Goal: Task Accomplishment & Management: Use online tool/utility

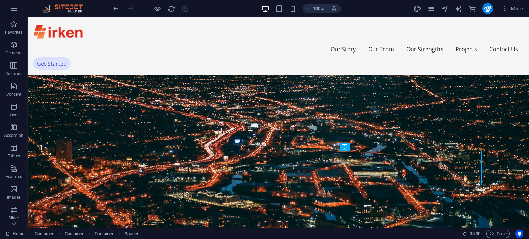
scroll to position [371, 0]
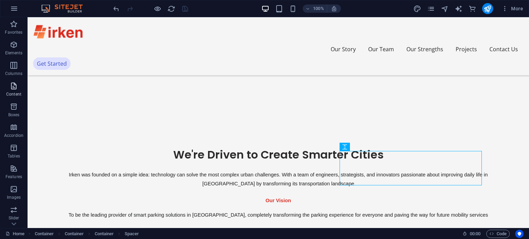
drag, startPoint x: 0, startPoint y: 0, endPoint x: 2, endPoint y: 94, distance: 94.3
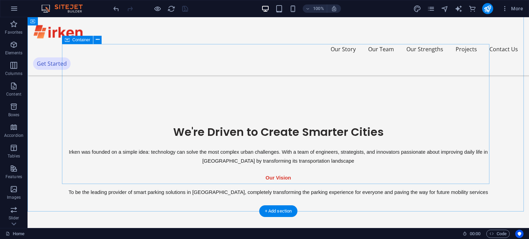
scroll to position [396, 0]
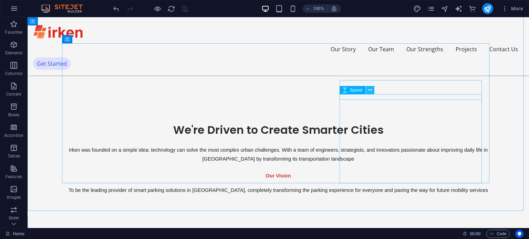
click at [370, 91] on icon at bounding box center [370, 90] width 4 height 7
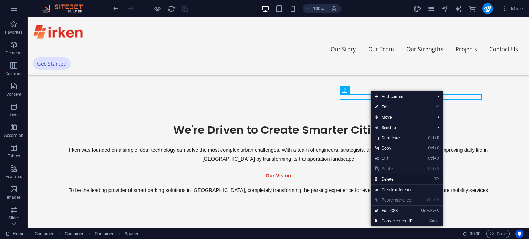
click at [391, 178] on link "⌦ Delete" at bounding box center [393, 179] width 46 height 10
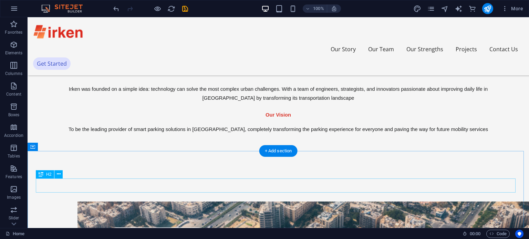
scroll to position [457, 0]
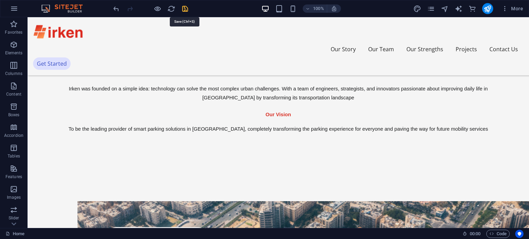
click at [187, 8] on icon "save" at bounding box center [185, 9] width 8 height 8
click at [487, 8] on icon "publish" at bounding box center [487, 9] width 8 height 8
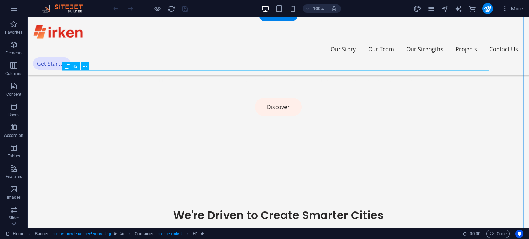
scroll to position [312, 0]
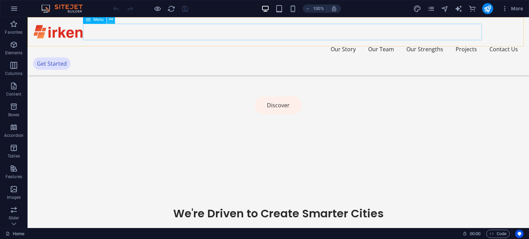
click at [110, 21] on icon at bounding box center [111, 19] width 4 height 7
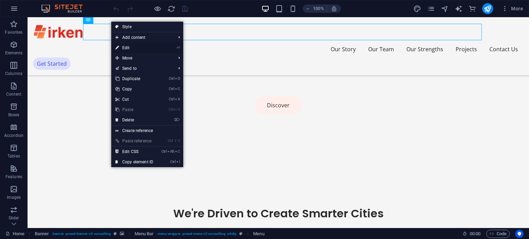
click at [127, 45] on link "⏎ Edit" at bounding box center [134, 48] width 46 height 10
select select
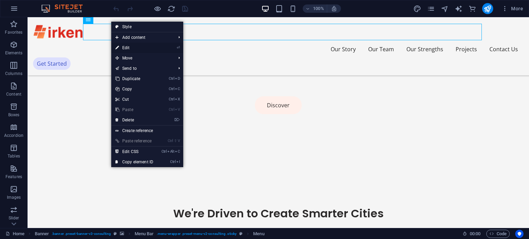
select select
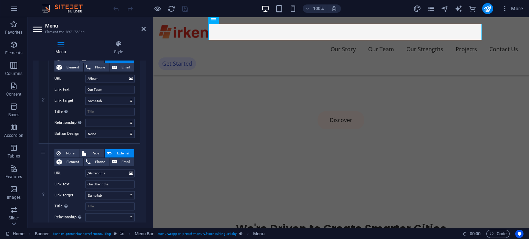
scroll to position [175, 0]
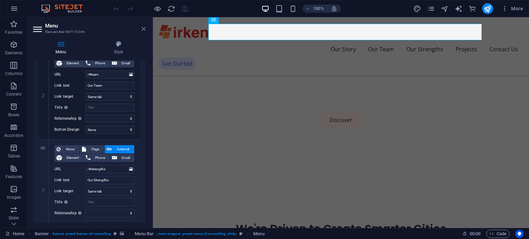
click at [144, 27] on icon at bounding box center [143, 29] width 4 height 6
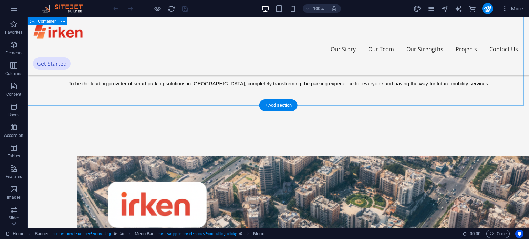
scroll to position [506, 0]
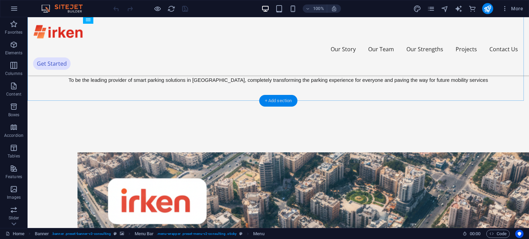
click at [274, 99] on div "+ Add section" at bounding box center [278, 101] width 38 height 12
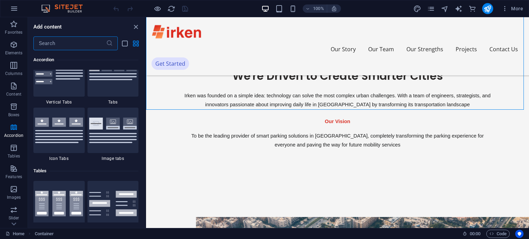
scroll to position [2272, 0]
click at [64, 121] on img at bounding box center [59, 129] width 48 height 25
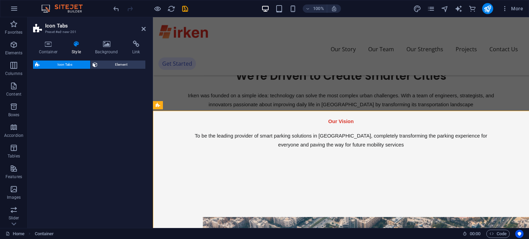
select select "rem"
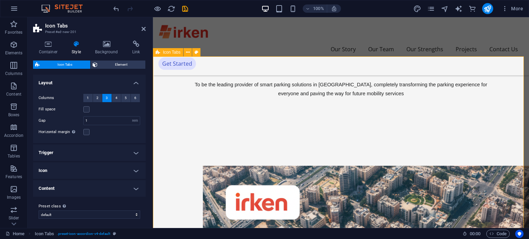
scroll to position [515, 0]
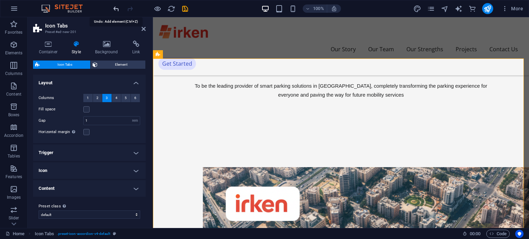
click at [116, 10] on icon "undo" at bounding box center [116, 9] width 8 height 8
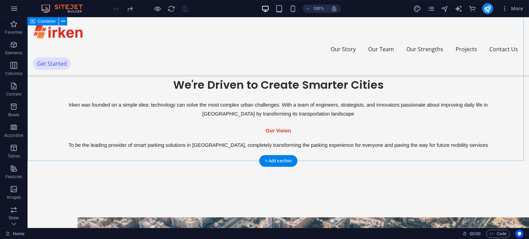
scroll to position [439, 0]
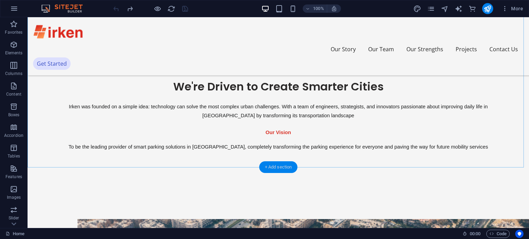
click at [274, 166] on div "+ Add section" at bounding box center [278, 167] width 38 height 12
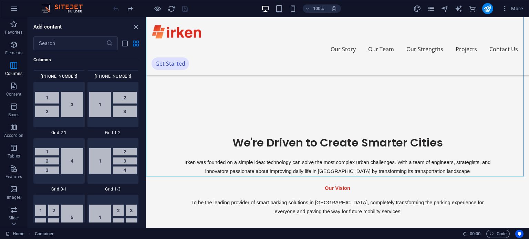
scroll to position [835, 0]
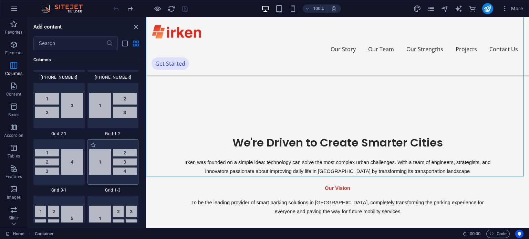
click at [110, 161] on img at bounding box center [113, 161] width 48 height 25
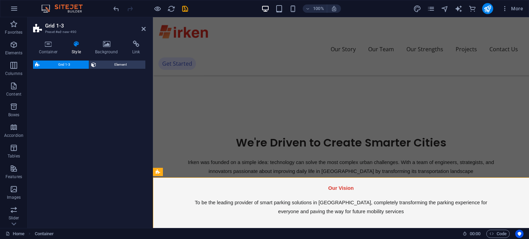
select select "rem"
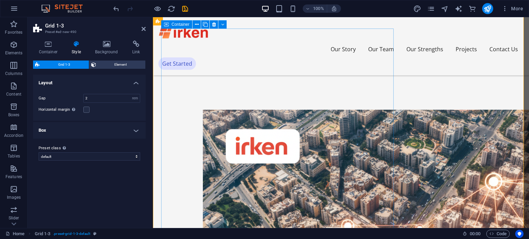
scroll to position [573, 0]
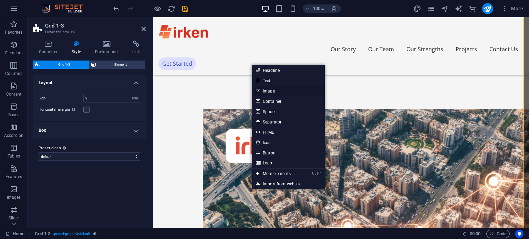
click at [262, 89] on link "Image" at bounding box center [288, 91] width 73 height 10
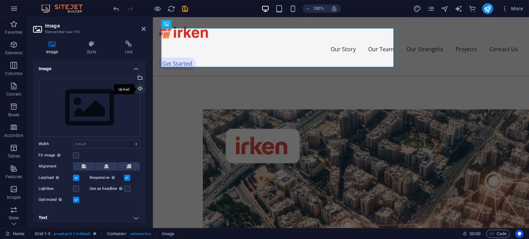
click at [139, 89] on div "Upload" at bounding box center [139, 89] width 10 height 10
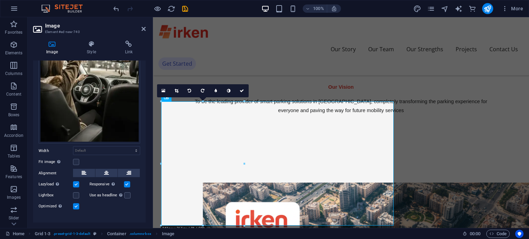
scroll to position [85, 0]
click at [106, 169] on icon at bounding box center [106, 173] width 5 height 8
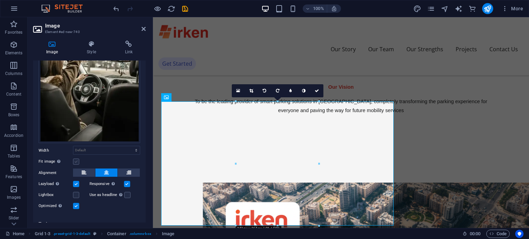
click at [74, 162] on label at bounding box center [76, 162] width 6 height 6
click at [0, 0] on input "Fit image Automatically fit image to a fixed width and height" at bounding box center [0, 0] width 0 height 0
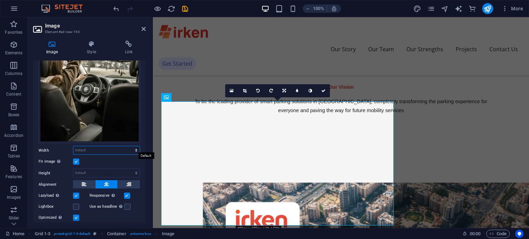
click at [115, 148] on select "Default auto px rem % em vh vw" at bounding box center [106, 150] width 66 height 8
select select "%"
click at [129, 146] on select "Default auto px rem % em vh vw" at bounding box center [106, 150] width 66 height 8
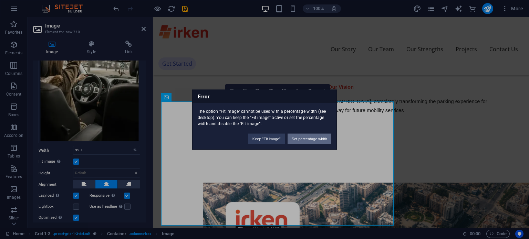
click at [307, 135] on button "Set percentage width" at bounding box center [309, 139] width 44 height 10
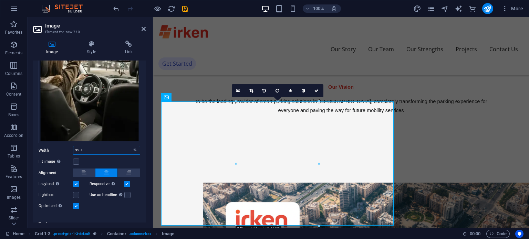
click at [114, 147] on input "35.7" at bounding box center [106, 150] width 66 height 8
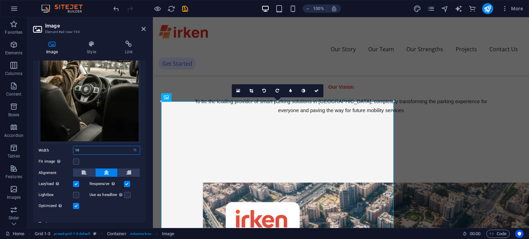
type input "1"
type input "9"
type input "7"
type input "60"
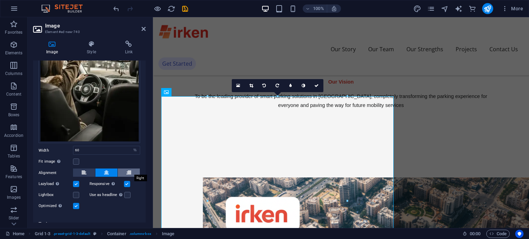
scroll to position [93, 0]
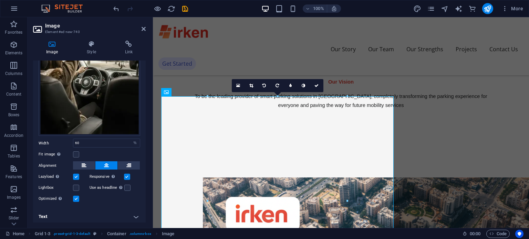
click at [131, 214] on h4 "Text" at bounding box center [89, 217] width 113 height 17
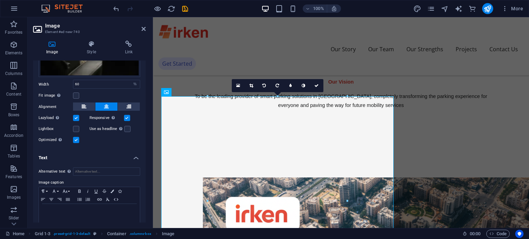
scroll to position [157, 0]
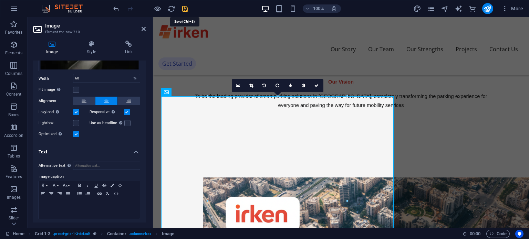
click at [186, 10] on icon "save" at bounding box center [185, 9] width 8 height 8
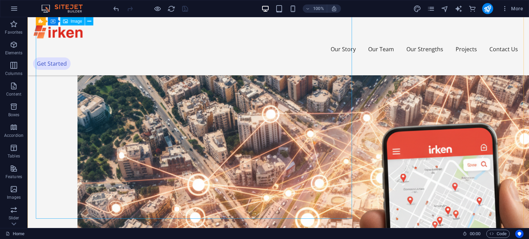
scroll to position [699, 0]
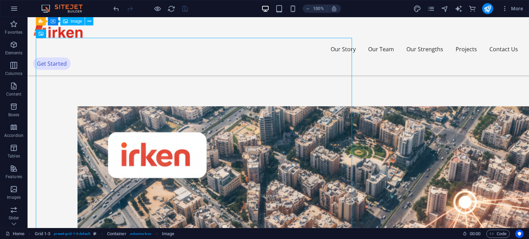
scroll to position [551, 0]
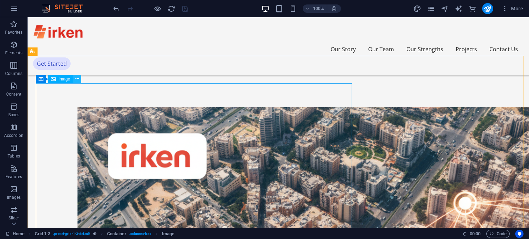
click at [78, 80] on icon at bounding box center [77, 78] width 4 height 7
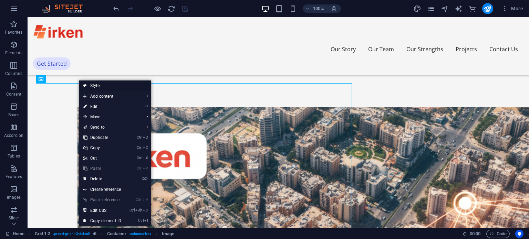
click at [95, 86] on link "Style" at bounding box center [115, 86] width 72 height 10
select select "rem"
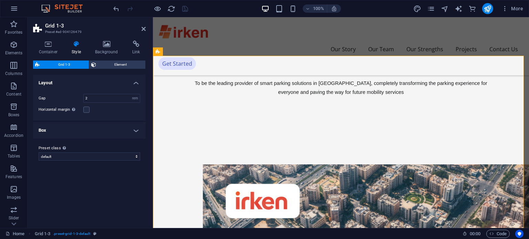
click at [136, 131] on h4 "Box" at bounding box center [89, 130] width 113 height 17
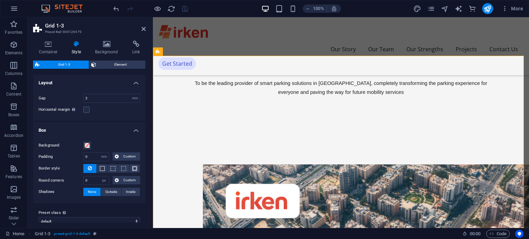
scroll to position [7, 0]
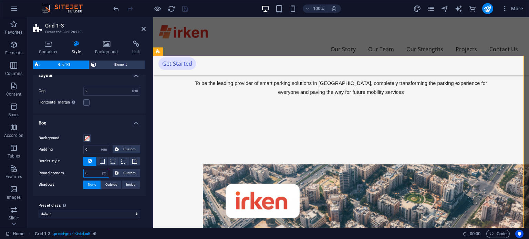
click at [96, 174] on input "0" at bounding box center [96, 173] width 25 height 8
type input "25"
click at [48, 136] on label "Background" at bounding box center [61, 138] width 45 height 8
click at [83, 136] on button "Background" at bounding box center [87, 139] width 8 height 8
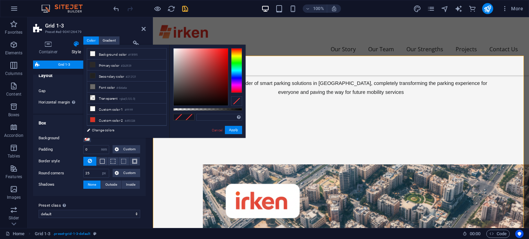
click at [48, 136] on label "Background" at bounding box center [61, 138] width 45 height 8
click at [83, 136] on button "Background" at bounding box center [87, 139] width 8 height 8
click at [216, 130] on link "Cancel" at bounding box center [217, 130] width 12 height 5
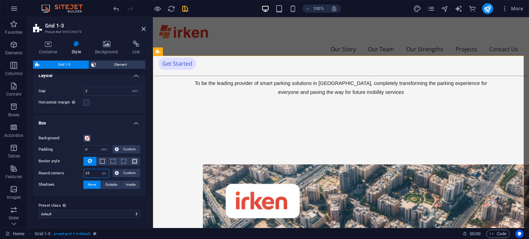
click at [91, 174] on input "25" at bounding box center [96, 173] width 25 height 8
type input "35"
click at [184, 8] on icon "save" at bounding box center [185, 9] width 8 height 8
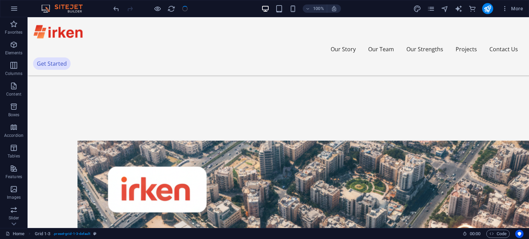
scroll to position [551, 0]
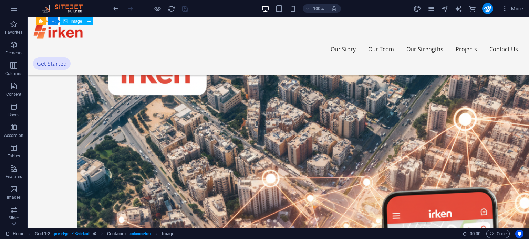
scroll to position [636, 0]
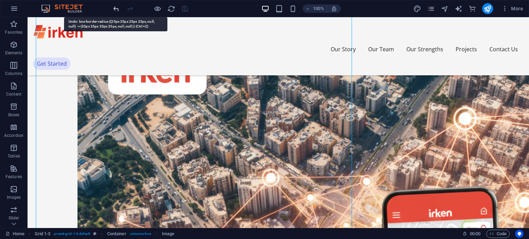
click at [118, 9] on icon "undo" at bounding box center [116, 9] width 8 height 8
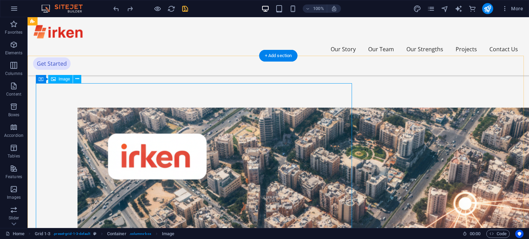
scroll to position [550, 0]
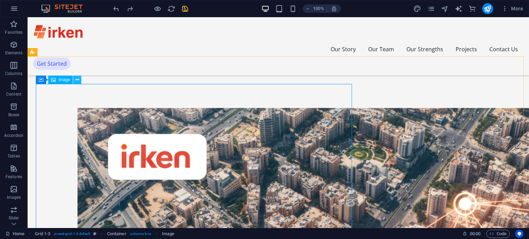
click at [77, 81] on icon at bounding box center [77, 79] width 4 height 7
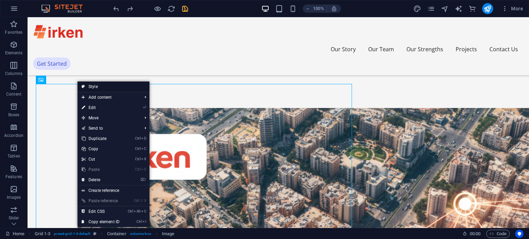
click at [89, 87] on link "Style" at bounding box center [113, 87] width 72 height 10
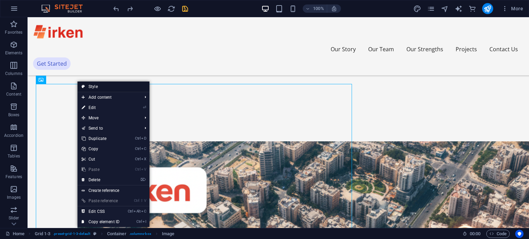
select select "rem"
select select "px"
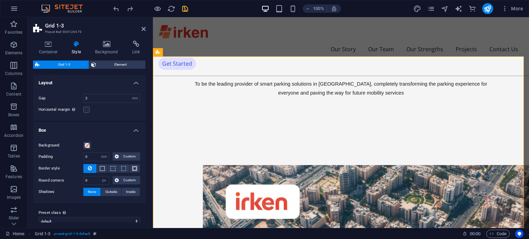
scroll to position [7, 0]
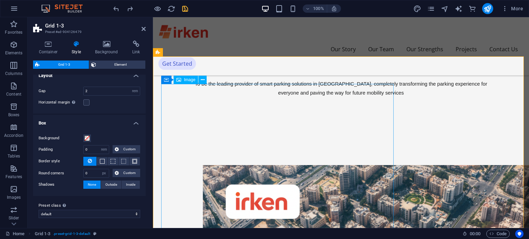
click at [202, 80] on icon at bounding box center [203, 79] width 4 height 7
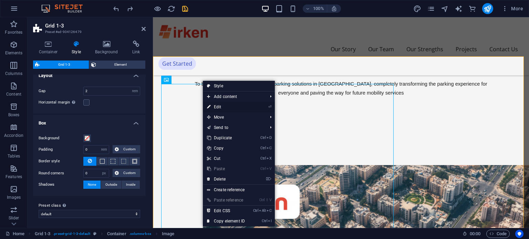
click at [220, 106] on link "⏎ Edit" at bounding box center [226, 107] width 46 height 10
select select "%"
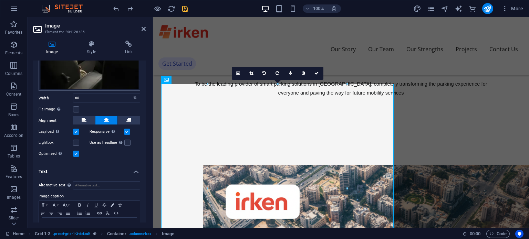
scroll to position [139, 0]
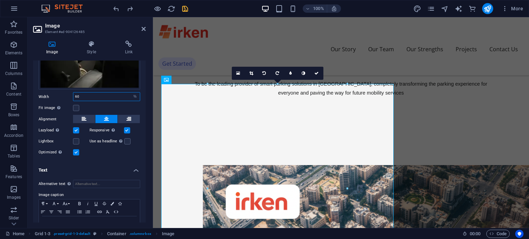
click at [85, 96] on input "60" at bounding box center [106, 97] width 66 height 8
type input "50"
click at [110, 104] on div "Fit image Automatically fit image to a fixed width and height" at bounding box center [90, 108] width 102 height 8
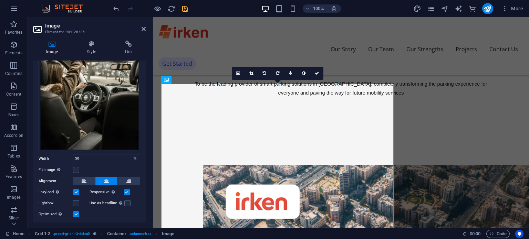
scroll to position [76, 0]
click at [90, 49] on h4 "Style" at bounding box center [93, 48] width 38 height 14
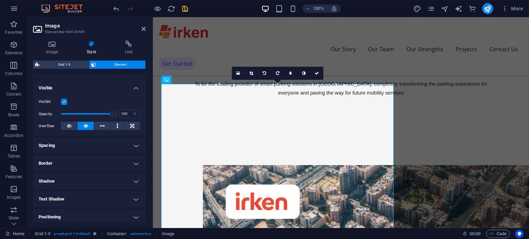
scroll to position [69, 0]
click at [108, 163] on h4 "Border" at bounding box center [89, 163] width 113 height 17
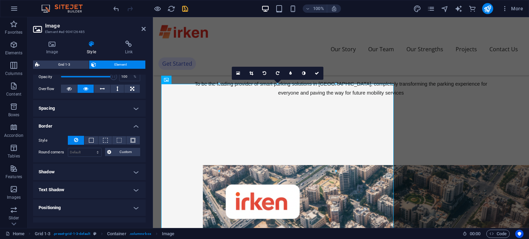
scroll to position [106, 0]
click at [87, 154] on select "Default px rem % vh vw Custom" at bounding box center [84, 152] width 33 height 8
click at [77, 148] on select "Default px rem % vh vw Custom" at bounding box center [84, 152] width 33 height 8
select select "px"
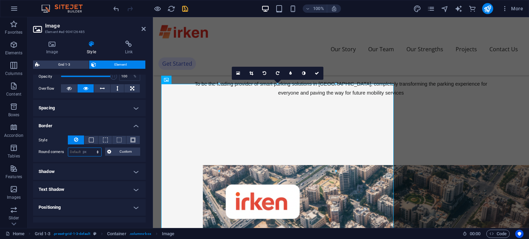
click at [91, 148] on select "Default px rem % vh vw Custom" at bounding box center [84, 152] width 33 height 8
click at [48, 131] on div "Style - Width 1 auto px rem % vh vw Custom Custom 1 auto px rem % vh vw 1 auto …" at bounding box center [89, 146] width 113 height 32
click at [71, 152] on input "35" at bounding box center [84, 152] width 33 height 8
type input "25"
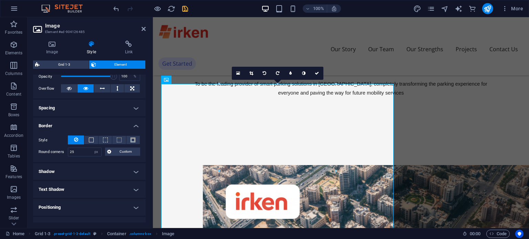
click at [52, 136] on label "Style" at bounding box center [53, 140] width 29 height 8
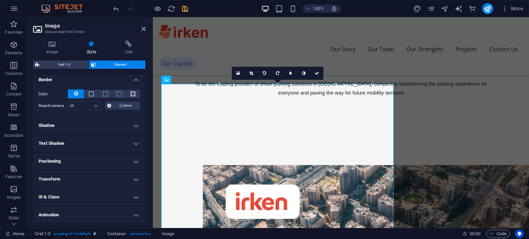
scroll to position [156, 0]
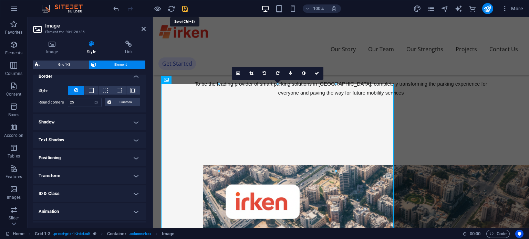
click at [183, 7] on icon "save" at bounding box center [185, 9] width 8 height 8
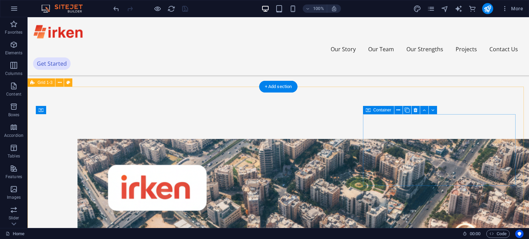
scroll to position [520, 0]
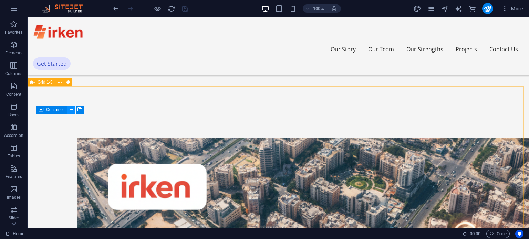
click at [72, 111] on icon at bounding box center [72, 109] width 4 height 7
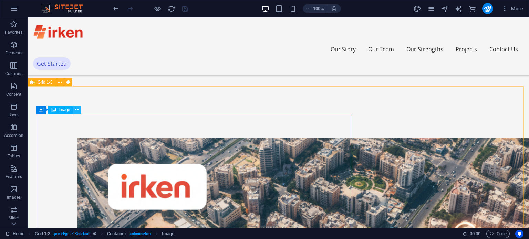
click at [79, 111] on button at bounding box center [77, 110] width 8 height 8
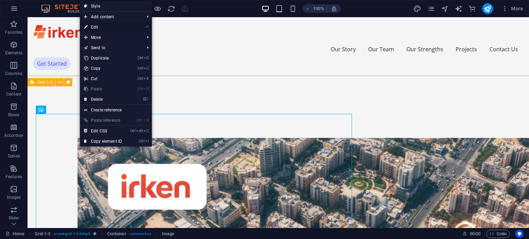
click at [118, 25] on link "⏎ Edit" at bounding box center [103, 27] width 46 height 10
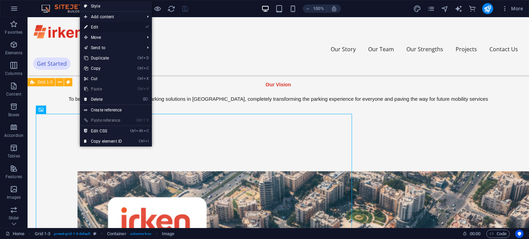
select select "px"
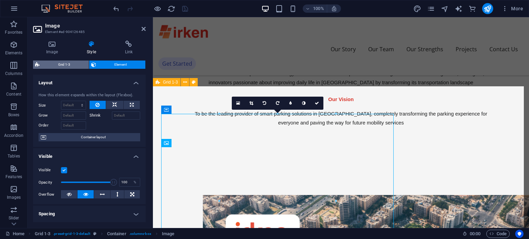
click at [62, 64] on span "Grid 1-3" at bounding box center [64, 65] width 45 height 8
select select "rem"
select select "px"
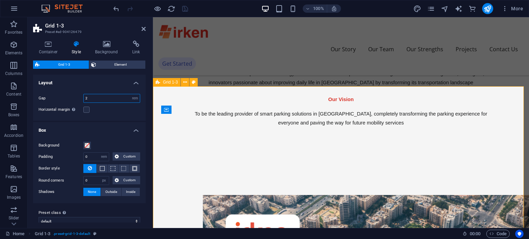
click at [91, 95] on input "2" at bounding box center [112, 98] width 56 height 8
type input "4"
type input "2"
click at [86, 111] on label at bounding box center [86, 110] width 6 height 6
click at [0, 0] on input "Horizontal margin Only if the containers "Content width" is not set to "Default"" at bounding box center [0, 0] width 0 height 0
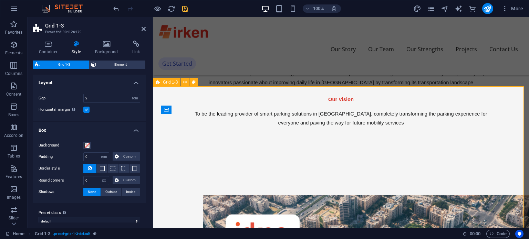
click at [86, 111] on label at bounding box center [86, 110] width 6 height 6
click at [0, 0] on input "Horizontal margin Only if the containers "Content width" is not set to "Default"" at bounding box center [0, 0] width 0 height 0
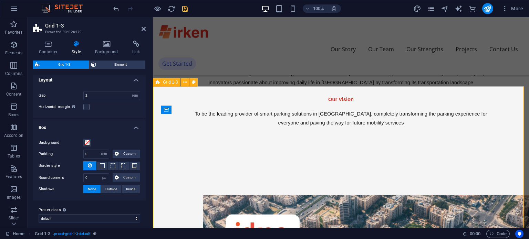
scroll to position [7, 0]
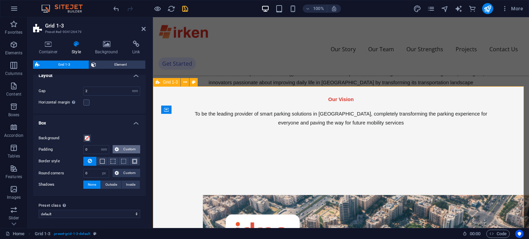
click at [130, 149] on span "Custom" at bounding box center [129, 149] width 17 height 8
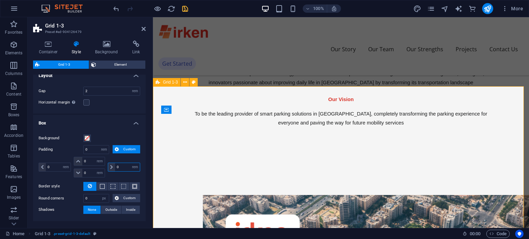
click at [118, 165] on input "0" at bounding box center [127, 167] width 25 height 8
type input "2"
select select "DISABLED_OPTION_VALUE"
type input "5"
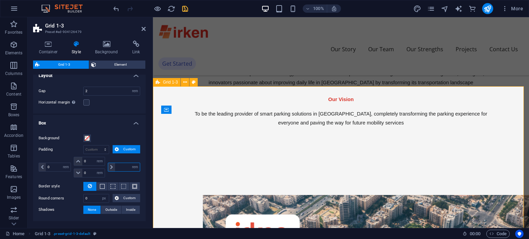
type input "0"
select select "rem"
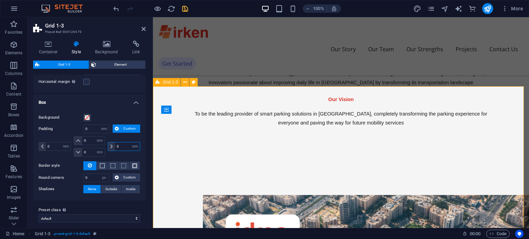
scroll to position [32, 0]
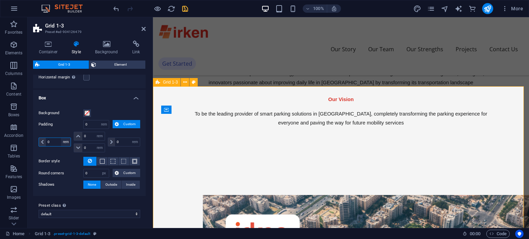
click at [61, 140] on select "px rem % vw vh" at bounding box center [66, 142] width 10 height 8
select select "px"
click at [61, 138] on select "px rem % vw vh" at bounding box center [66, 142] width 10 height 8
select select "DISABLED_OPTION_VALUE"
click at [134, 141] on select "px rem % vw vh" at bounding box center [135, 142] width 10 height 8
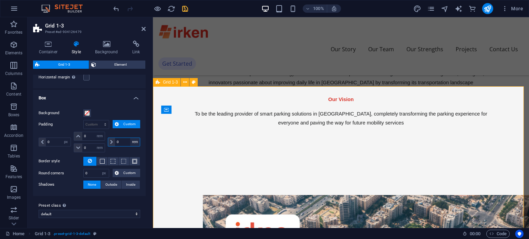
select select "px"
click at [130, 138] on select "px rem % vw vh" at bounding box center [135, 142] width 10 height 8
click at [60, 132] on div "0 px rem % vw vh" at bounding box center [56, 142] width 34 height 21
click at [121, 142] on input "19" at bounding box center [127, 142] width 25 height 8
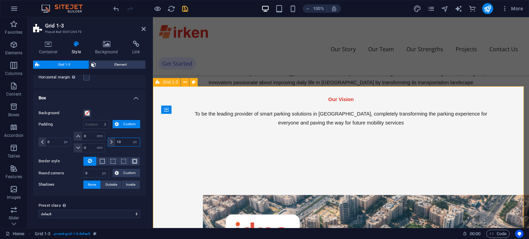
type input "10"
click at [58, 133] on div "0 px rem % vw vh" at bounding box center [56, 142] width 34 height 21
click at [96, 62] on button "Element" at bounding box center [117, 65] width 56 height 8
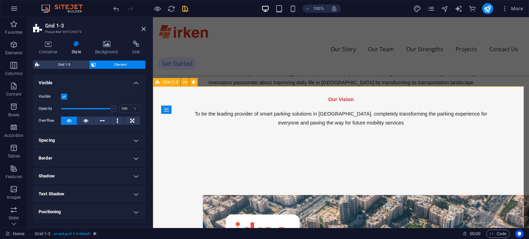
click at [118, 140] on h4 "Spacing" at bounding box center [89, 140] width 113 height 17
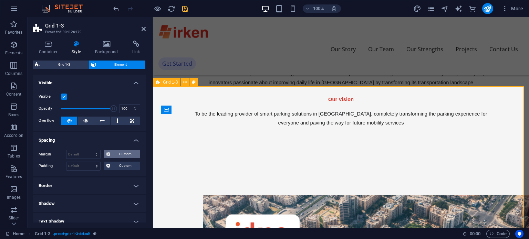
click at [120, 153] on span "Custom" at bounding box center [125, 154] width 26 height 8
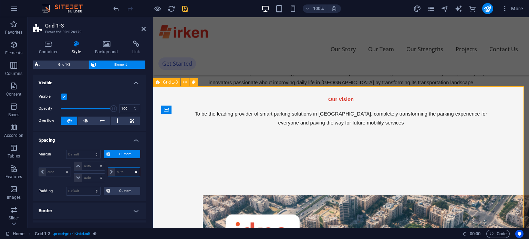
click at [120, 172] on select "auto px % rem vw vh" at bounding box center [124, 172] width 32 height 8
select select "px"
click at [129, 168] on select "auto px % rem vw vh" at bounding box center [124, 172] width 32 height 8
type input "0"
select select "px"
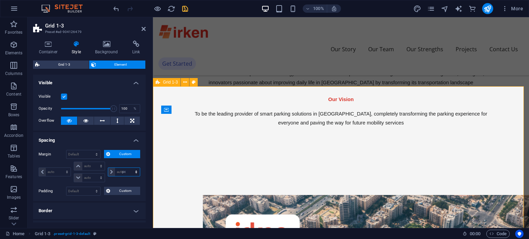
type input "0"
select select "px"
type input "0"
select select "px"
type input "0"
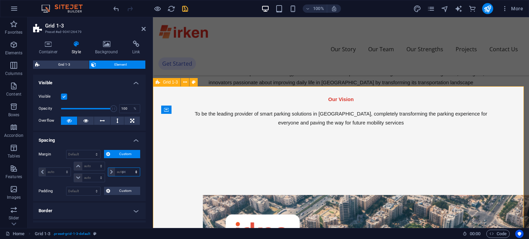
select select "px"
type input "10"
select select "DISABLED_OPTION_VALUE"
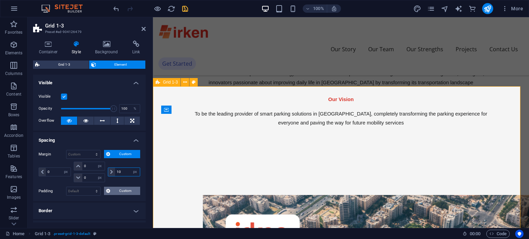
type input "1"
type input "0"
select select "px"
click at [122, 190] on span "Custom" at bounding box center [125, 191] width 26 height 8
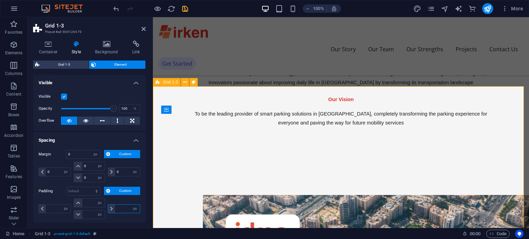
click at [118, 210] on input "number" at bounding box center [127, 209] width 25 height 8
type input "10"
type input "0"
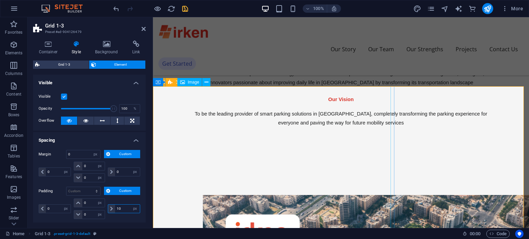
type input "10"
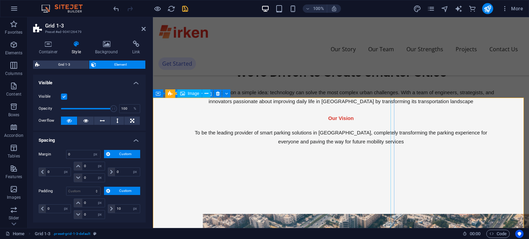
scroll to position [476, 0]
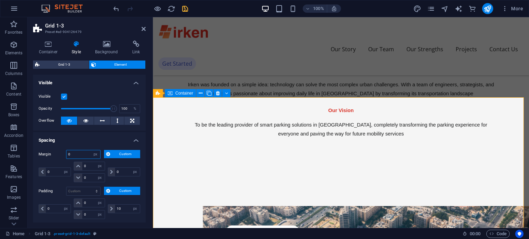
click at [89, 157] on input "0" at bounding box center [83, 154] width 34 height 8
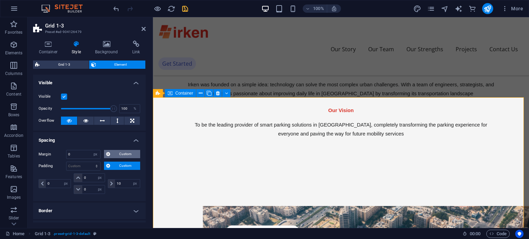
click at [111, 154] on button "Custom" at bounding box center [122, 154] width 36 height 8
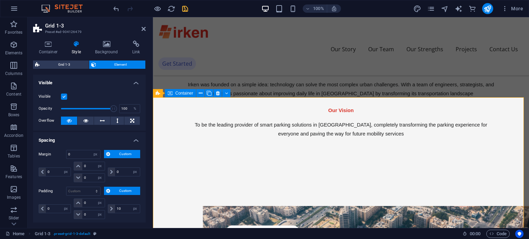
click at [111, 154] on button "Custom" at bounding box center [122, 154] width 36 height 8
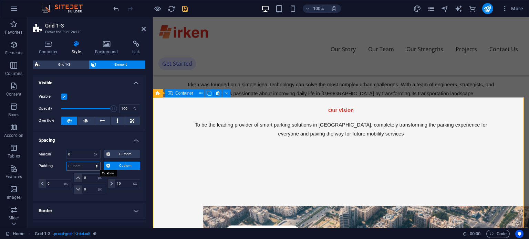
click at [74, 165] on select "Default px rem % vh vw Custom" at bounding box center [83, 166] width 34 height 8
click at [66, 162] on select "Default px rem % vh vw Custom" at bounding box center [83, 166] width 34 height 8
select select "DISABLED_OPTION_VALUE"
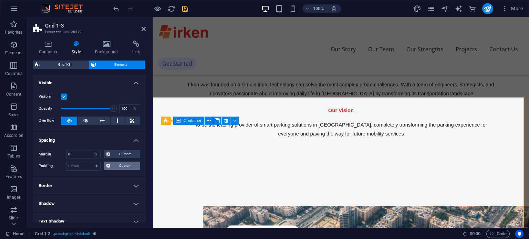
click at [116, 163] on span "Custom" at bounding box center [125, 166] width 26 height 8
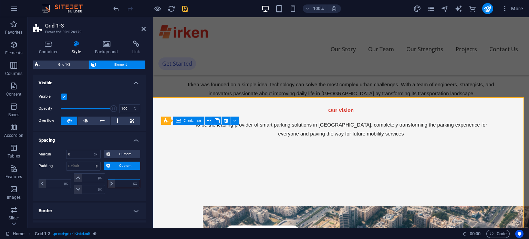
click at [115, 183] on input "number" at bounding box center [127, 184] width 25 height 8
type input "10"
type input "0"
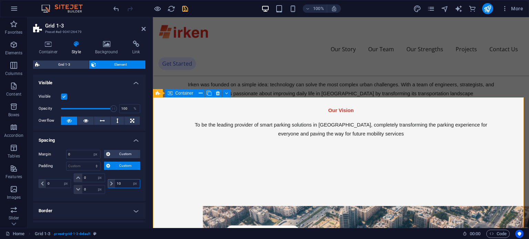
type input "1"
click at [81, 164] on select "Default px rem % vh vw Custom" at bounding box center [83, 166] width 34 height 8
click at [66, 162] on select "Default px rem % vh vw Custom" at bounding box center [83, 166] width 34 height 8
select select "DISABLED_OPTION_VALUE"
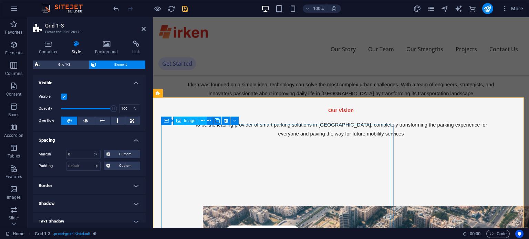
click at [166, 234] on span "Image" at bounding box center [168, 234] width 12 height 8
click at [202, 119] on icon at bounding box center [203, 120] width 4 height 7
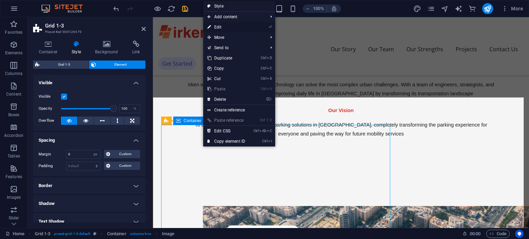
click at [228, 27] on link "⏎ Edit" at bounding box center [226, 27] width 46 height 10
select select "px"
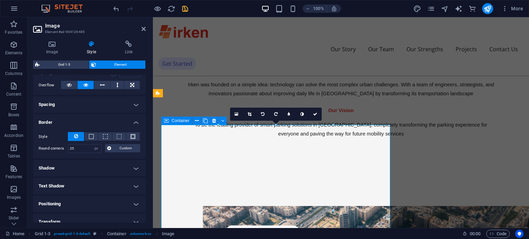
scroll to position [110, 0]
click at [117, 104] on h4 "Spacing" at bounding box center [89, 104] width 113 height 17
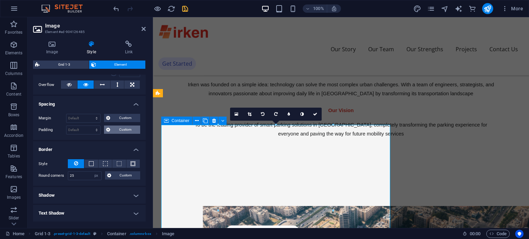
click at [113, 129] on span "Custom" at bounding box center [125, 130] width 26 height 8
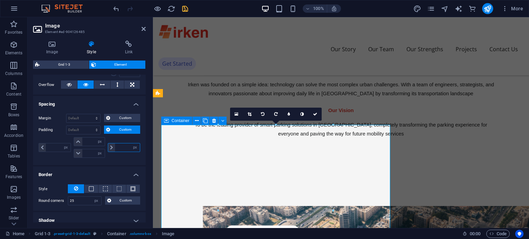
click at [121, 146] on input "number" at bounding box center [127, 147] width 25 height 8
type input "10"
type input "0"
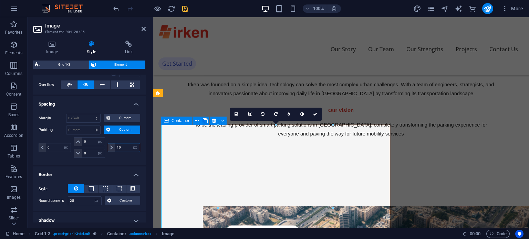
type input "1"
type input "0"
select select "px"
type input "0"
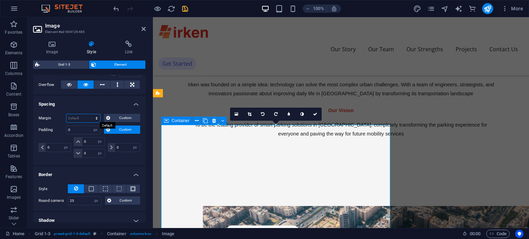
click at [75, 118] on select "Default auto px % rem vw vh Custom" at bounding box center [83, 118] width 34 height 8
select select "px"
click at [90, 114] on select "Default auto px % rem vw vh Custom" at bounding box center [83, 118] width 34 height 8
type input "0"
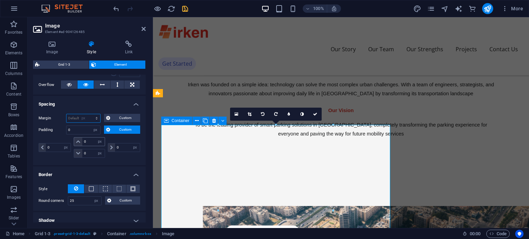
select select "px"
type input "0"
select select "px"
type input "0"
select select "px"
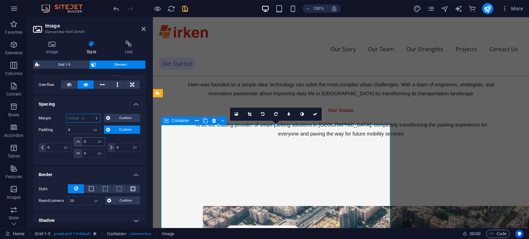
type input "0"
select select "px"
click at [112, 116] on span "Custom" at bounding box center [125, 118] width 26 height 8
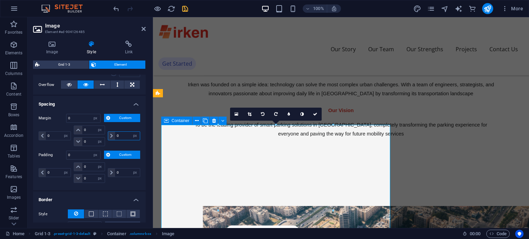
click at [119, 136] on input "0" at bounding box center [127, 136] width 25 height 8
type input "5"
select select "DISABLED_OPTION_VALUE"
click at [47, 121] on label "Margin" at bounding box center [53, 118] width 28 height 8
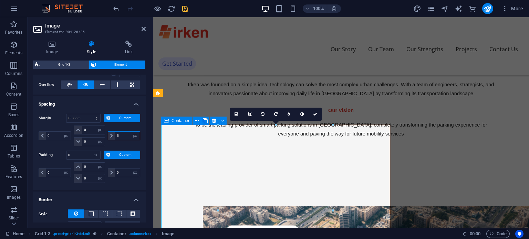
click at [121, 134] on input "5" at bounding box center [127, 136] width 25 height 8
type input "10"
click at [54, 136] on input "0" at bounding box center [58, 136] width 25 height 8
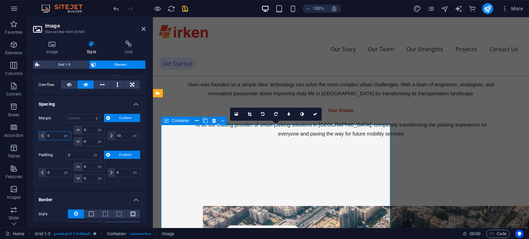
click at [54, 136] on input "0" at bounding box center [58, 136] width 25 height 8
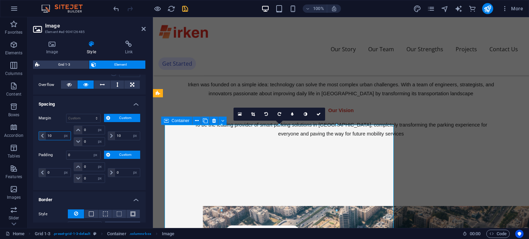
type input "1"
type input "-5"
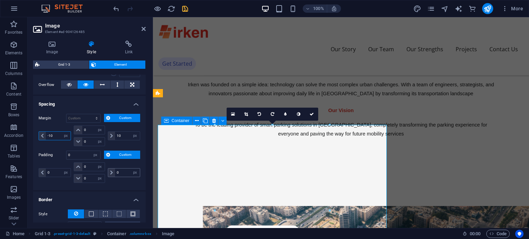
type input "-10"
click at [120, 171] on input "0" at bounding box center [127, 173] width 25 height 8
type input "10"
select select "DISABLED_OPTION_VALUE"
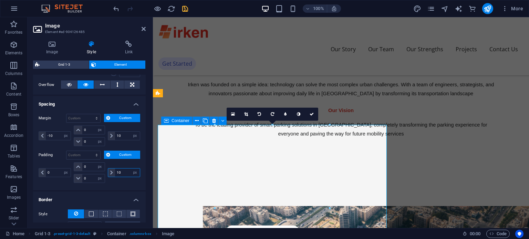
type input "1"
type input "0"
select select "px"
click at [184, 6] on icon "save" at bounding box center [185, 9] width 8 height 8
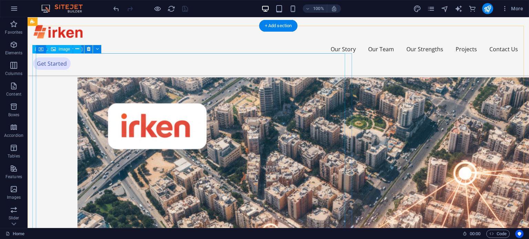
scroll to position [563, 0]
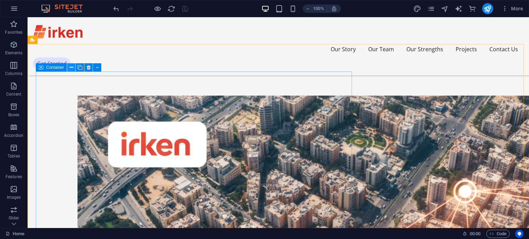
click at [69, 66] on button at bounding box center [71, 67] width 8 height 8
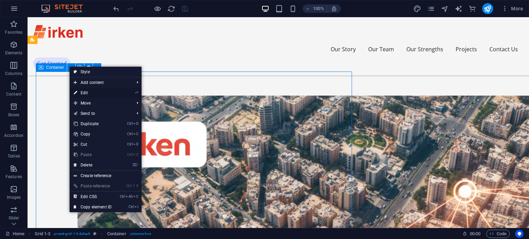
click at [84, 90] on link "⏎ Edit" at bounding box center [93, 93] width 46 height 10
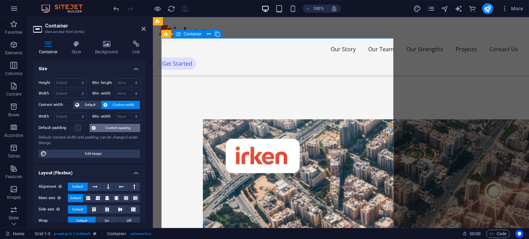
click at [114, 127] on span "Custom spacing" at bounding box center [118, 128] width 40 height 8
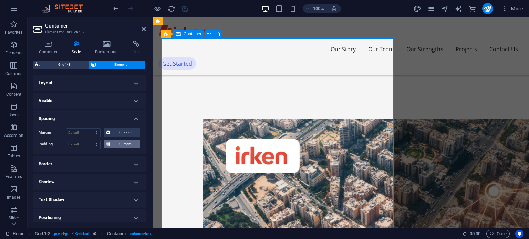
click at [118, 141] on span "Custom" at bounding box center [125, 144] width 26 height 8
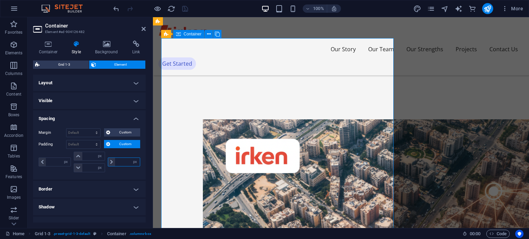
click at [121, 163] on input "number" at bounding box center [127, 162] width 25 height 8
type input "10"
type input "0"
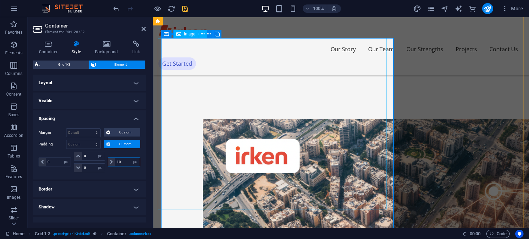
type input "10"
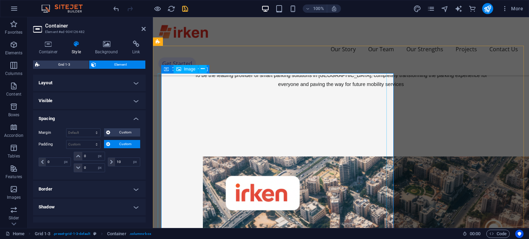
scroll to position [528, 0]
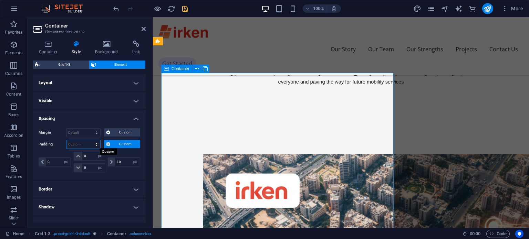
click at [76, 144] on select "Default px rem % vh vw Custom" at bounding box center [83, 144] width 34 height 8
select select "px"
click at [90, 140] on select "Default px rem % vh vw Custom" at bounding box center [83, 144] width 34 height 8
type input "0"
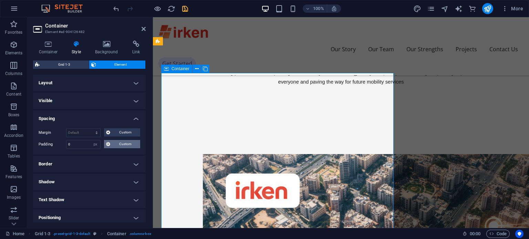
click at [112, 147] on span "Custom" at bounding box center [125, 144] width 26 height 8
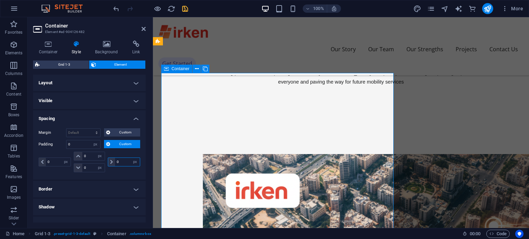
click at [120, 160] on input "0" at bounding box center [127, 162] width 25 height 8
type input "10"
select select "DISABLED_OPTION_VALUE"
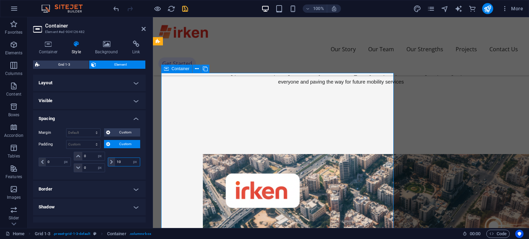
type input "1"
type input "0"
select select "px"
click at [113, 130] on span "Custom" at bounding box center [125, 132] width 26 height 8
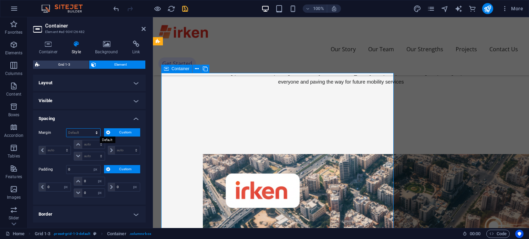
click at [87, 131] on select "Default auto px % rem vw vh Custom" at bounding box center [83, 133] width 34 height 8
select select "px"
click at [90, 129] on select "Default auto px % rem vw vh Custom" at bounding box center [83, 133] width 34 height 8
type input "0"
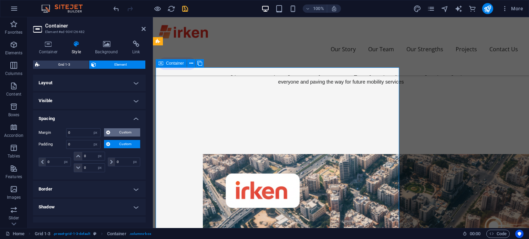
click at [118, 128] on span "Custom" at bounding box center [125, 132] width 26 height 8
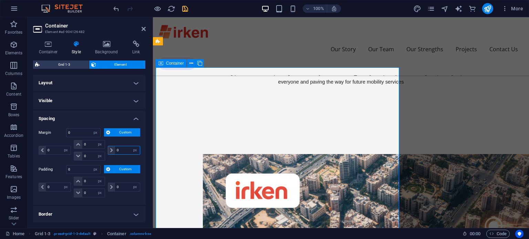
click at [117, 150] on input "0" at bounding box center [127, 150] width 25 height 8
type input "10"
select select "DISABLED_OPTION_VALUE"
type input "1"
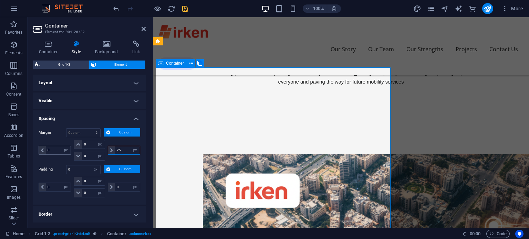
type input "25"
click at [47, 150] on input "0" at bounding box center [58, 150] width 25 height 8
type input "1"
type input "0"
click at [48, 138] on div "Margin Default auto px % rem vw vh Custom Custom 0 auto px % rem vw vh 0 auto p…" at bounding box center [90, 145] width 102 height 34
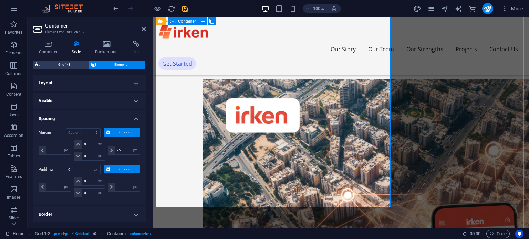
scroll to position [604, 0]
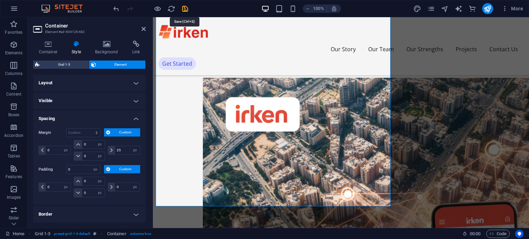
click at [188, 11] on icon "save" at bounding box center [185, 9] width 8 height 8
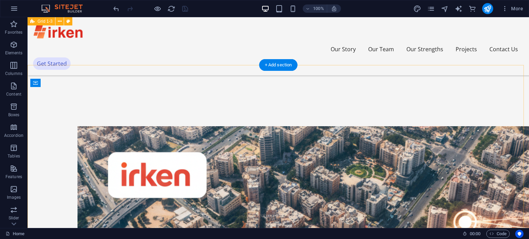
scroll to position [525, 0]
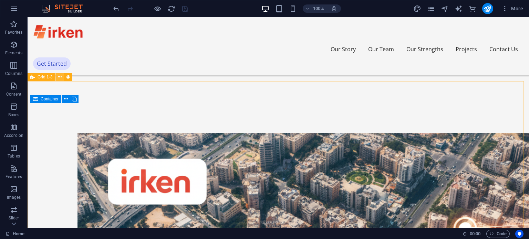
click at [58, 78] on icon at bounding box center [60, 77] width 4 height 7
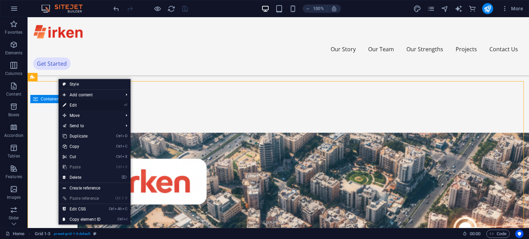
click at [71, 106] on link "⏎ Edit" at bounding box center [81, 105] width 46 height 10
select select "px"
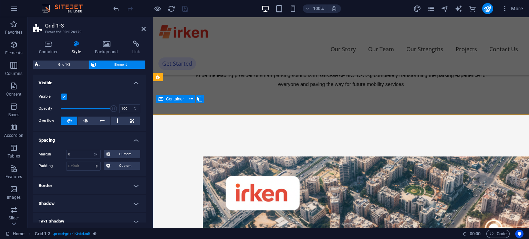
scroll to position [492, 0]
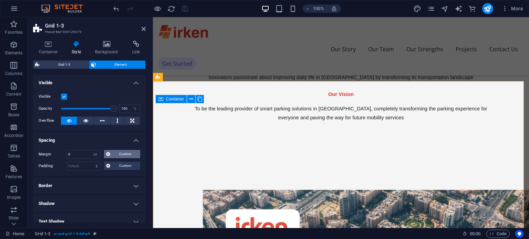
click at [108, 150] on icon at bounding box center [108, 154] width 4 height 8
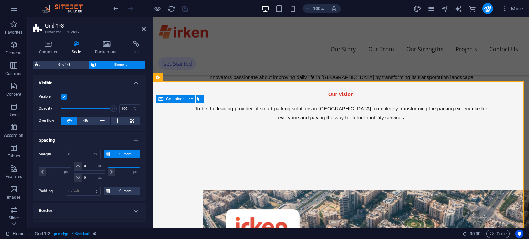
click at [115, 170] on input "0" at bounding box center [127, 172] width 25 height 8
type input "10"
select select "DISABLED_OPTION_VALUE"
type input "1"
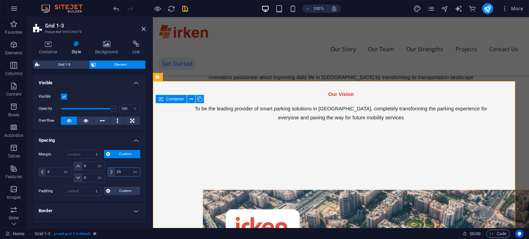
type input "2"
type input "40"
click at [49, 172] on input "0" at bounding box center [58, 172] width 25 height 8
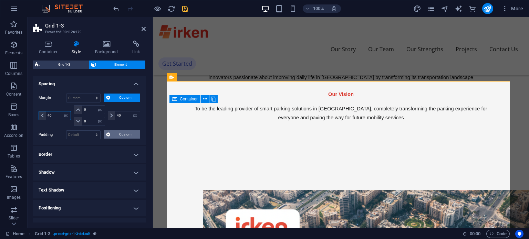
scroll to position [57, 0]
type input "40"
click at [184, 8] on icon "save" at bounding box center [185, 9] width 8 height 8
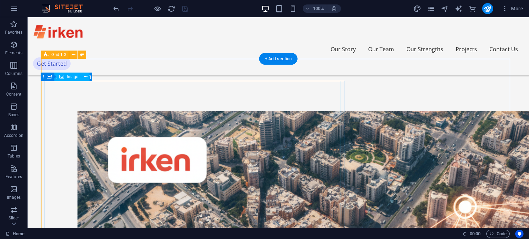
scroll to position [547, 0]
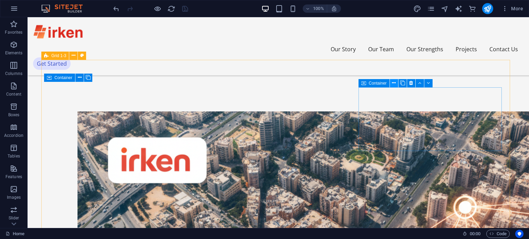
click at [392, 83] on icon at bounding box center [394, 82] width 4 height 7
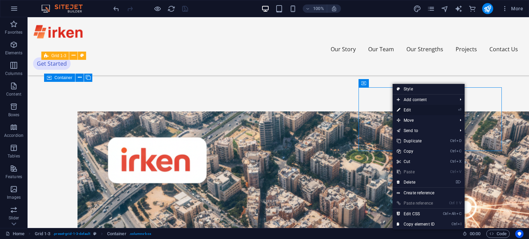
click at [409, 110] on link "⏎ Edit" at bounding box center [415, 110] width 46 height 10
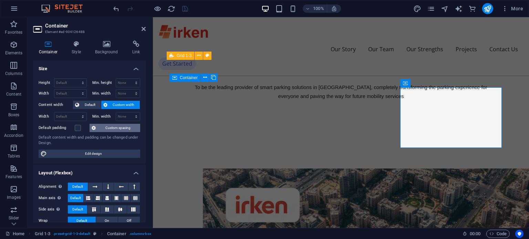
click at [111, 127] on span "Custom spacing" at bounding box center [118, 128] width 40 height 8
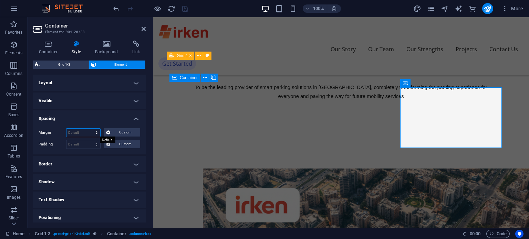
click at [84, 130] on select "Default auto px % rem vw vh Custom" at bounding box center [83, 133] width 34 height 8
select select "px"
click at [90, 129] on select "Default auto px % rem vw vh Custom" at bounding box center [83, 133] width 34 height 8
type input "0"
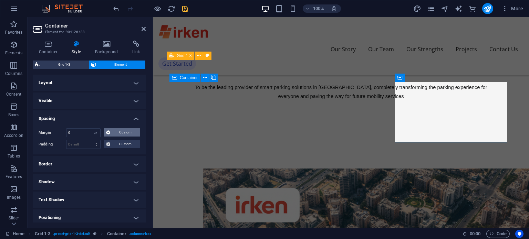
click at [110, 131] on button "Custom" at bounding box center [122, 132] width 36 height 8
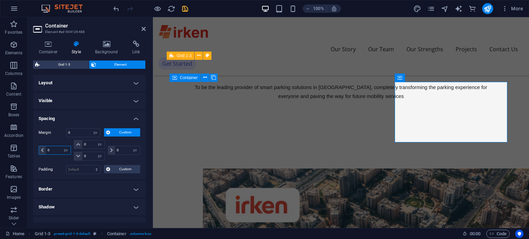
click at [53, 150] on input "0" at bounding box center [58, 150] width 25 height 8
type input "10"
select select "DISABLED_OPTION_VALUE"
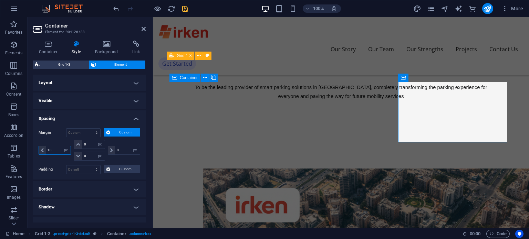
type input "1"
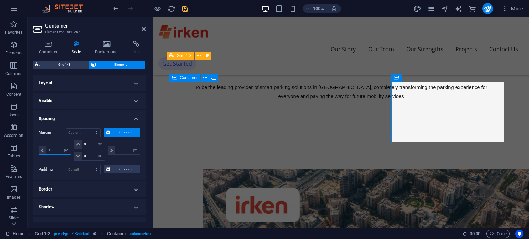
type input "-1"
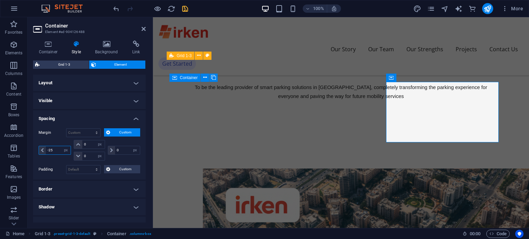
type input "-25"
click at [119, 147] on input "0" at bounding box center [127, 150] width 25 height 8
click at [44, 136] on label "Margin" at bounding box center [53, 133] width 28 height 8
click at [121, 149] on input "-10" at bounding box center [127, 150] width 25 height 8
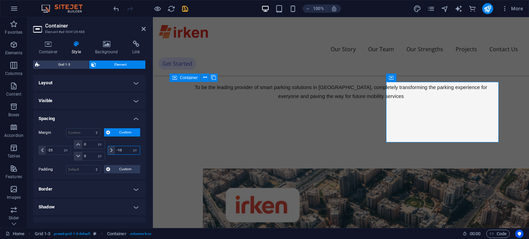
click at [121, 150] on input "-10" at bounding box center [127, 150] width 25 height 8
type input "0"
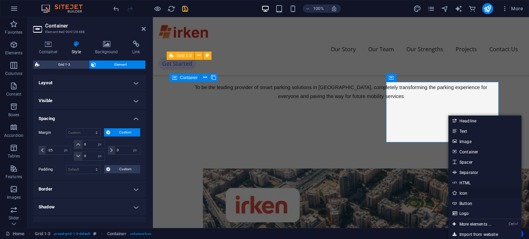
click at [467, 193] on link "Icon" at bounding box center [484, 193] width 73 height 10
select select "xMidYMid"
select select "px"
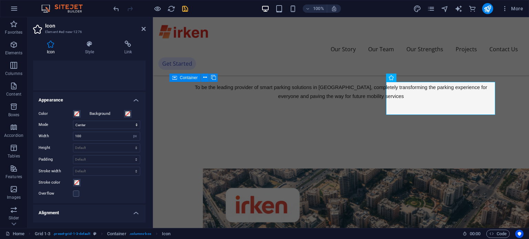
scroll to position [120, 0]
click at [126, 113] on span at bounding box center [128, 113] width 6 height 6
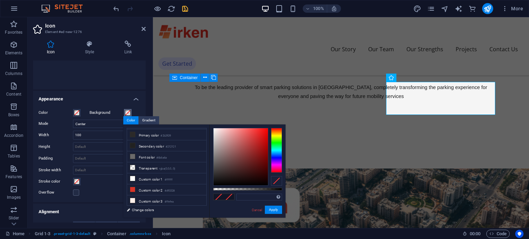
scroll to position [18, 0]
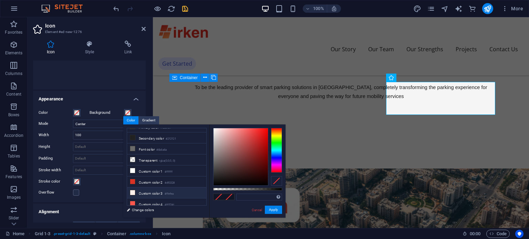
click at [145, 189] on li "Custom color 3 #ffefea" at bounding box center [166, 193] width 79 height 11
type input "#ffefea"
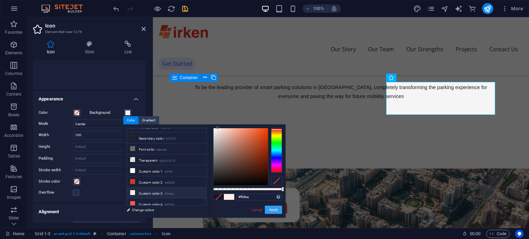
drag, startPoint x: 120, startPoint y: 189, endPoint x: 274, endPoint y: 206, distance: 154.7
click at [274, 206] on button "Apply" at bounding box center [273, 210] width 17 height 8
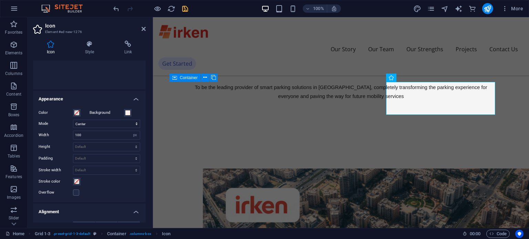
scroll to position [0, 0]
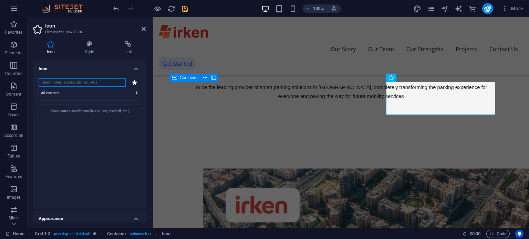
click at [99, 81] on input "search" at bounding box center [82, 82] width 87 height 8
click at [104, 91] on select "All icon sets... IcoFont Ionicons FontAwesome Brands FontAwesome Duotone FontAw…" at bounding box center [90, 93] width 102 height 8
click at [39, 89] on select "All icon sets... IcoFont Ionicons FontAwesome Brands FontAwesome Duotone FontAw…" at bounding box center [90, 93] width 102 height 8
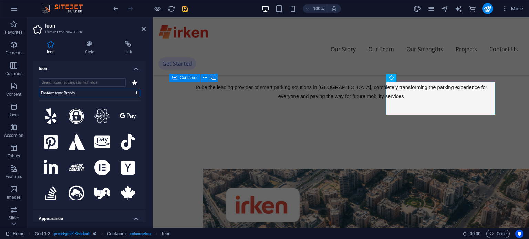
drag, startPoint x: 145, startPoint y: 102, endPoint x: 4, endPoint y: 74, distance: 143.8
click at [72, 93] on select "All icon sets... IcoFont Ionicons FontAwesome Brands FontAwesome Duotone FontAw…" at bounding box center [90, 93] width 102 height 8
select select "ionicons"
click at [39, 89] on select "All icon sets... IcoFont Ionicons FontAwesome Brands FontAwesome Duotone FontAw…" at bounding box center [90, 93] width 102 height 8
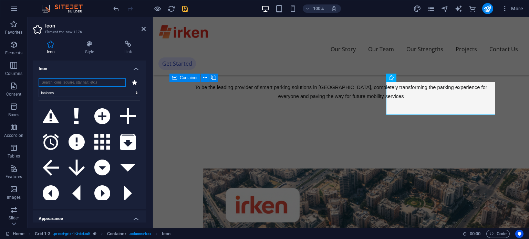
click at [86, 83] on input "search" at bounding box center [82, 82] width 87 height 8
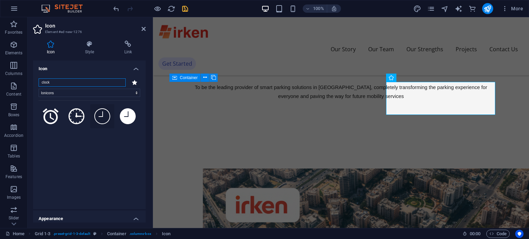
type input "clock"
click at [99, 116] on icon at bounding box center [102, 116] width 16 height 16
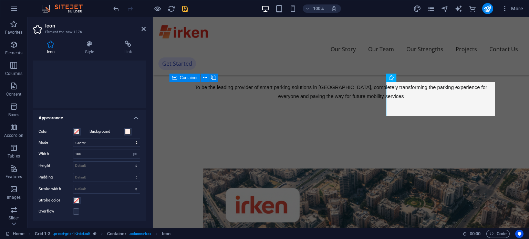
scroll to position [103, 0]
click at [124, 125] on div "Color Background Mode Scale Left Center Right Width 100 Default auto px rem % e…" at bounding box center [89, 169] width 113 height 99
click at [128, 128] on span at bounding box center [128, 130] width 6 height 6
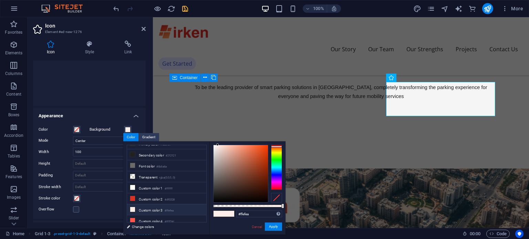
click at [277, 198] on div at bounding box center [276, 198] width 11 height 10
click at [273, 228] on button "Apply" at bounding box center [273, 227] width 17 height 8
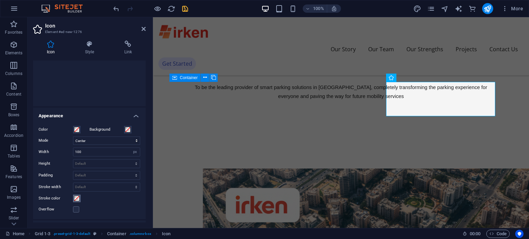
click at [79, 198] on span at bounding box center [77, 199] width 6 height 6
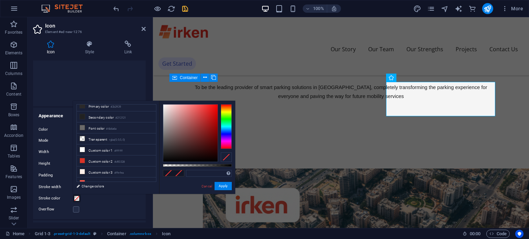
scroll to position [17, 0]
click at [100, 158] on li "Custom color 2 #d93328" at bounding box center [116, 159] width 79 height 11
type input "#d93328"
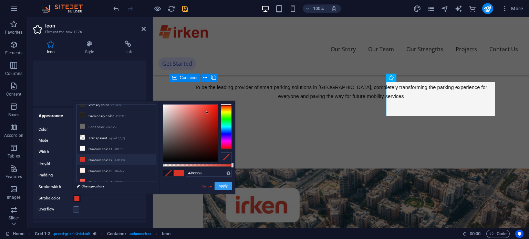
click at [223, 186] on button "Apply" at bounding box center [222, 186] width 17 height 8
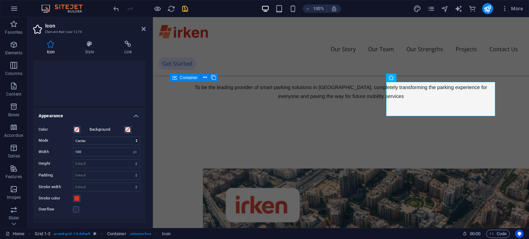
click at [183, 7] on icon "save" at bounding box center [185, 9] width 8 height 8
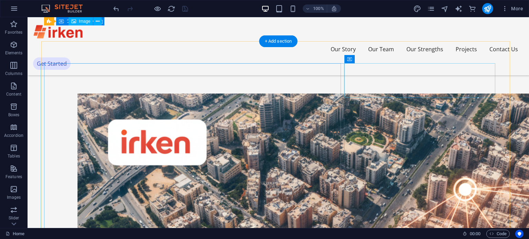
scroll to position [564, 0]
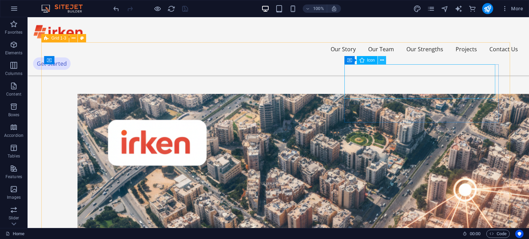
click at [381, 58] on icon at bounding box center [382, 60] width 4 height 7
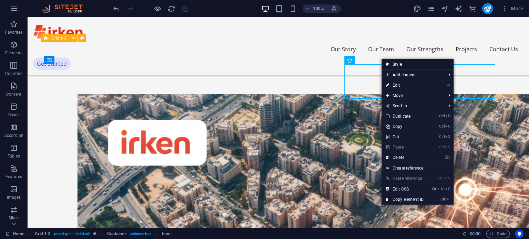
click at [385, 63] on icon at bounding box center [386, 64] width 3 height 10
select select "rem"
select select "px"
select select "rem"
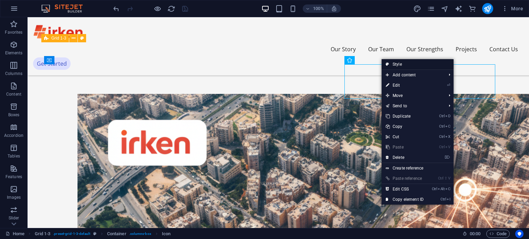
select select "px"
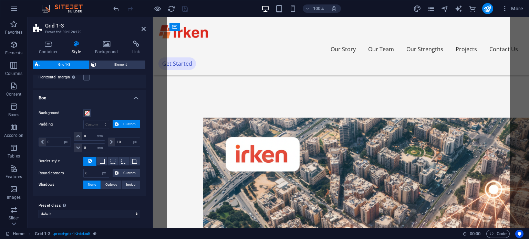
scroll to position [0, 0]
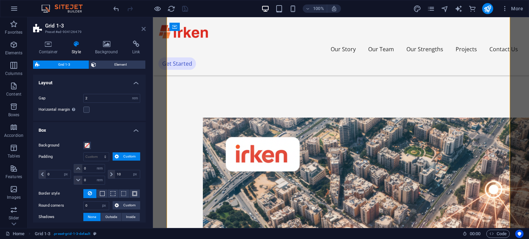
click at [141, 27] on icon at bounding box center [143, 29] width 4 height 6
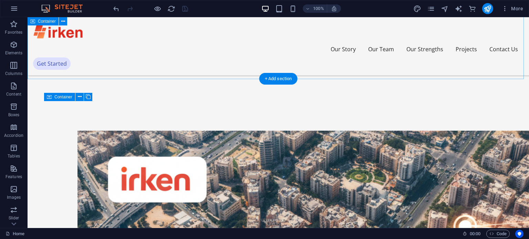
scroll to position [527, 0]
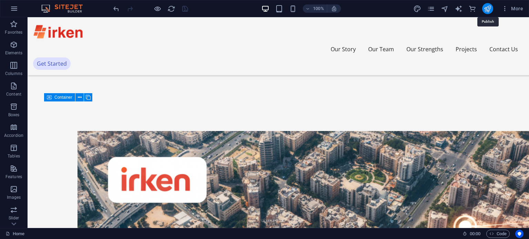
click at [489, 7] on icon "publish" at bounding box center [487, 9] width 8 height 8
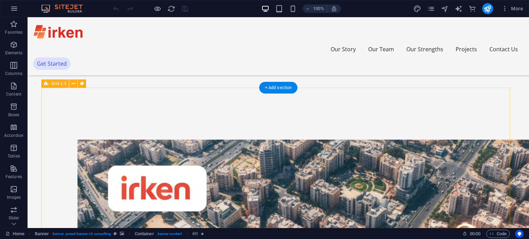
scroll to position [519, 0]
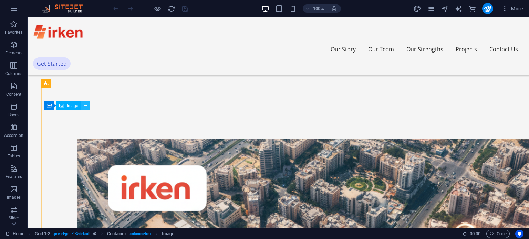
click at [86, 107] on icon at bounding box center [86, 105] width 4 height 7
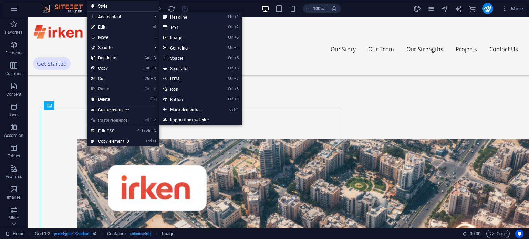
click at [110, 24] on link "⏎ Edit" at bounding box center [110, 27] width 46 height 10
select select "%"
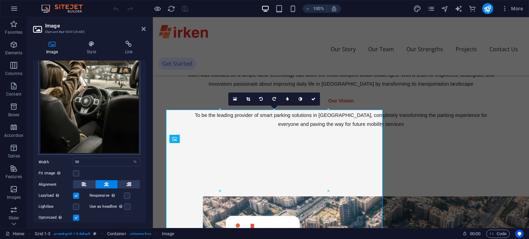
scroll to position [93, 0]
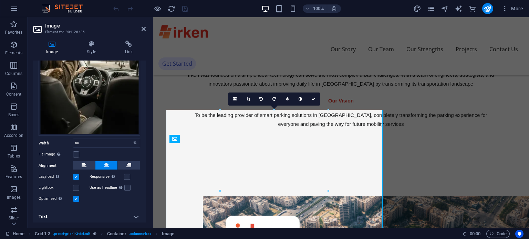
click at [77, 174] on label at bounding box center [76, 177] width 6 height 6
click at [0, 0] on input "Lazyload Loading images after the page loads improves page speed." at bounding box center [0, 0] width 0 height 0
click at [126, 175] on label at bounding box center [127, 177] width 6 height 6
click at [0, 0] on input "Responsive Automatically load retina image and smartphone optimized sizes." at bounding box center [0, 0] width 0 height 0
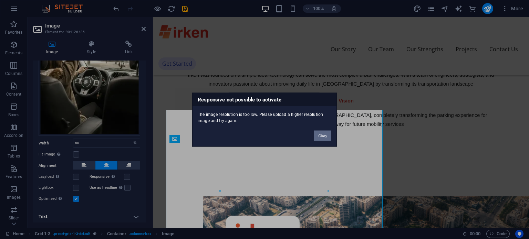
click at [322, 132] on button "Okay" at bounding box center [322, 135] width 17 height 10
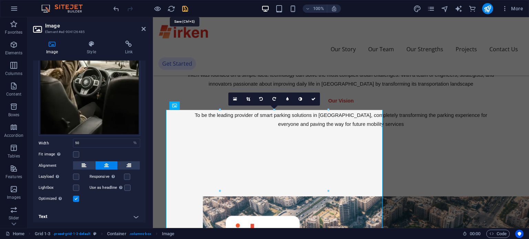
click at [184, 7] on icon "save" at bounding box center [185, 9] width 8 height 8
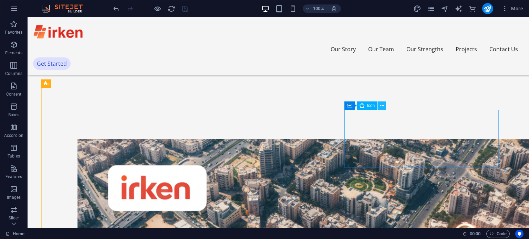
click at [382, 106] on icon at bounding box center [382, 105] width 4 height 7
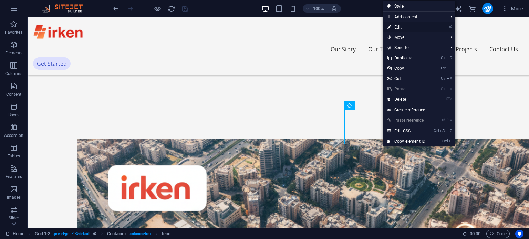
click at [397, 26] on link "⏎ Edit" at bounding box center [406, 27] width 46 height 10
select select "xMidYMid"
select select "px"
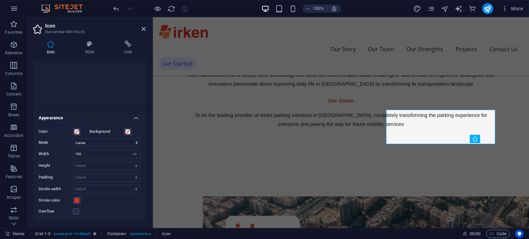
scroll to position [107, 0]
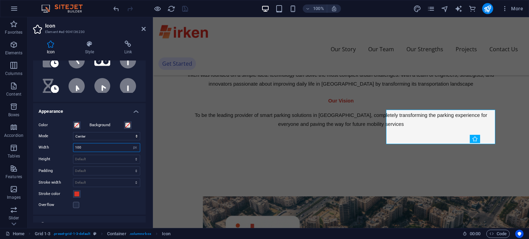
click at [107, 146] on input "100" at bounding box center [106, 147] width 66 height 8
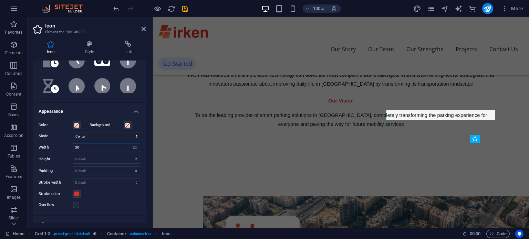
type input "3"
type input "50"
click at [77, 125] on span at bounding box center [77, 125] width 6 height 6
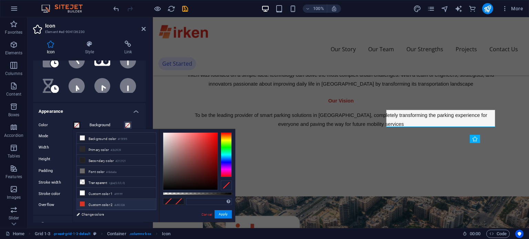
click at [100, 202] on li "Custom color 2 #d93328" at bounding box center [116, 204] width 79 height 11
type input "#d93328"
click at [226, 211] on button "Apply" at bounding box center [222, 214] width 17 height 8
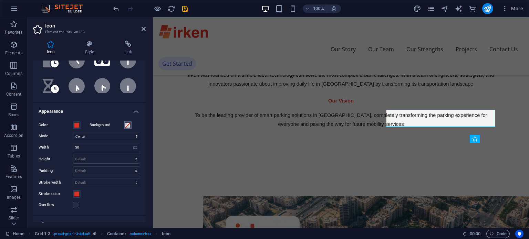
click at [127, 128] on button "Background" at bounding box center [128, 125] width 8 height 8
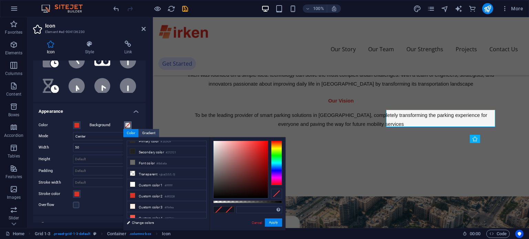
scroll to position [18, 0]
click at [164, 203] on li "Custom color 3 #ffefea" at bounding box center [166, 205] width 79 height 11
type input "#ffefea"
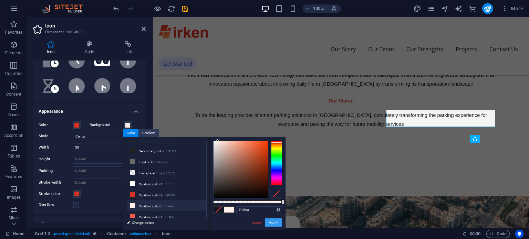
click at [278, 222] on button "Apply" at bounding box center [273, 223] width 17 height 8
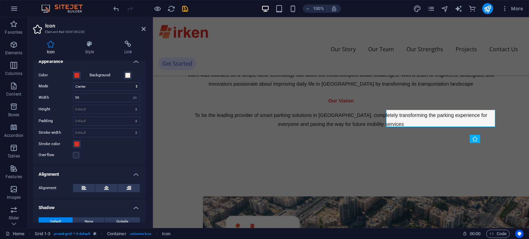
scroll to position [172, 0]
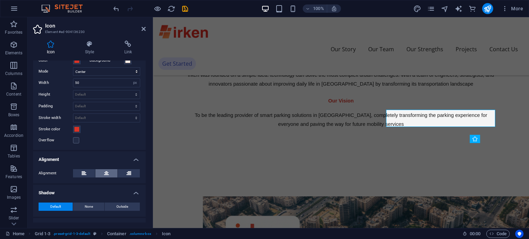
click at [106, 171] on icon at bounding box center [106, 173] width 5 height 8
click at [88, 172] on button at bounding box center [84, 173] width 22 height 8
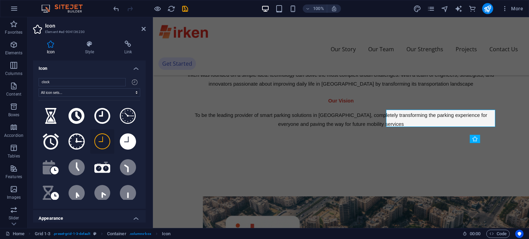
scroll to position [0, 0]
click at [85, 42] on icon at bounding box center [89, 44] width 36 height 7
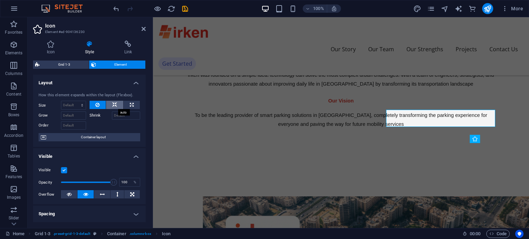
click at [115, 101] on icon at bounding box center [114, 105] width 5 height 8
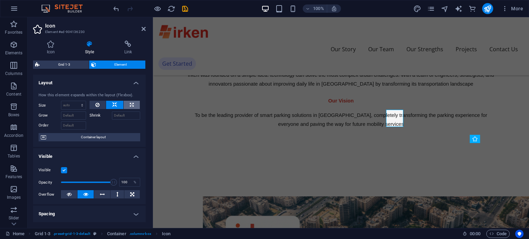
click at [133, 104] on button at bounding box center [132, 105] width 16 height 8
type input "100"
select select "%"
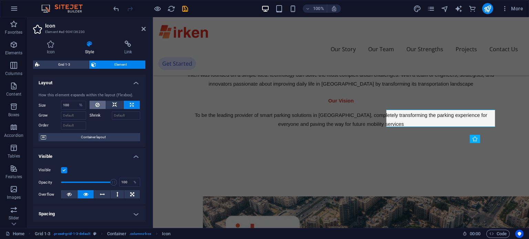
click at [99, 102] on button at bounding box center [97, 105] width 17 height 8
select select "DISABLED_OPTION_VALUE"
click at [114, 102] on icon at bounding box center [114, 105] width 5 height 8
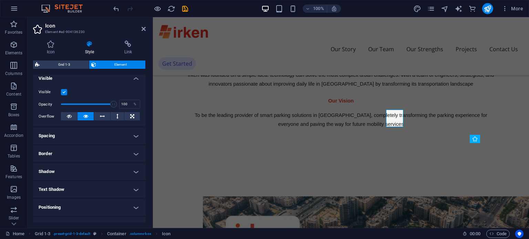
scroll to position [78, 0]
click at [134, 151] on h4 "Border" at bounding box center [89, 153] width 113 height 17
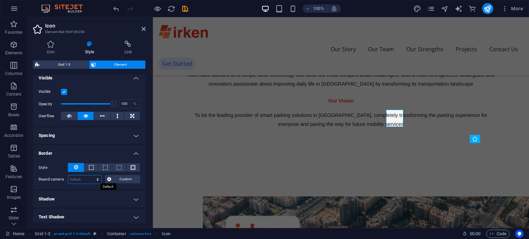
click at [85, 181] on select "Default px rem % vh vw Custom" at bounding box center [84, 179] width 33 height 8
select select "px"
click at [91, 175] on select "Default px rem % vh vw Custom" at bounding box center [84, 179] width 33 height 8
type input "25"
click at [50, 172] on div "Style - Width 1 auto px rem % vh vw Custom Custom 1 auto px rem % vh vw 1 auto …" at bounding box center [89, 174] width 113 height 32
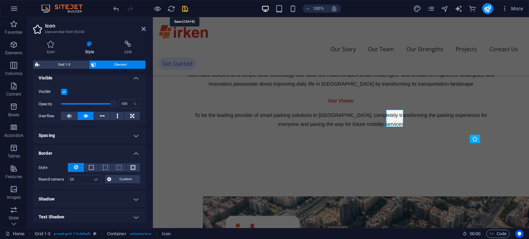
click at [185, 6] on icon "save" at bounding box center [185, 9] width 8 height 8
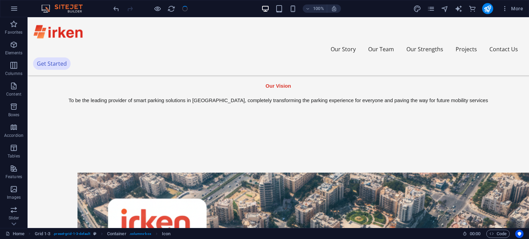
scroll to position [519, 0]
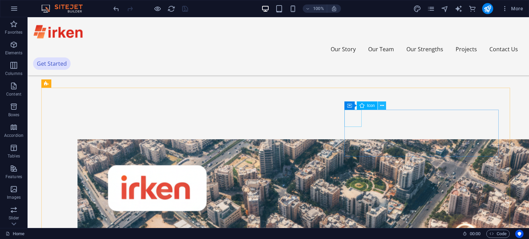
click at [382, 106] on icon at bounding box center [382, 105] width 4 height 7
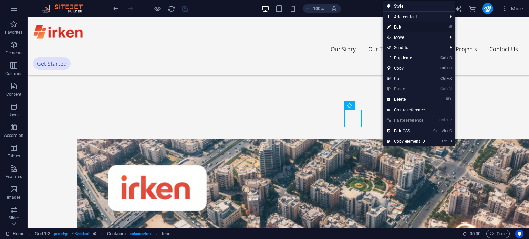
click at [400, 27] on link "⏎ Edit" at bounding box center [406, 27] width 46 height 10
select select "px"
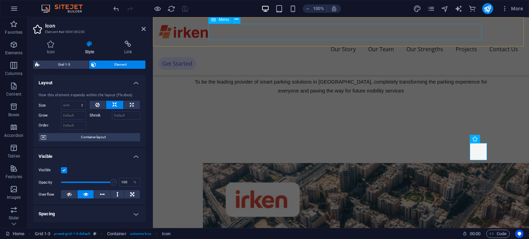
scroll to position [486, 0]
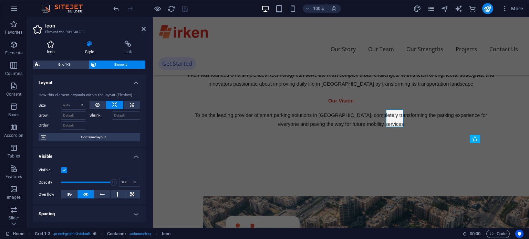
click at [55, 41] on icon at bounding box center [50, 44] width 35 height 7
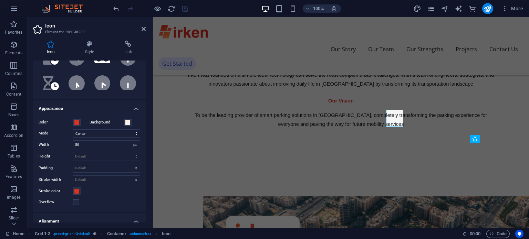
scroll to position [114, 0]
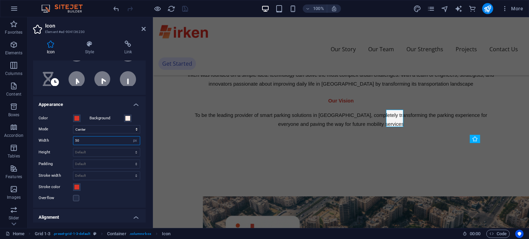
click at [112, 141] on input "50" at bounding box center [106, 141] width 66 height 8
type input "5"
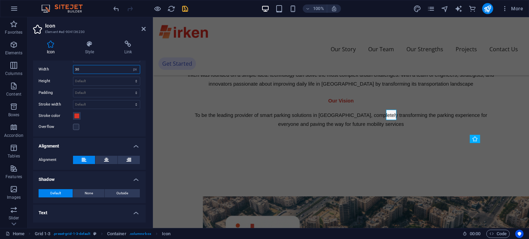
scroll to position [186, 0]
type input "30"
click at [106, 160] on icon at bounding box center [106, 159] width 5 height 8
drag, startPoint x: 146, startPoint y: 168, endPoint x: 146, endPoint y: 172, distance: 4.5
click at [146, 172] on div "Icon Style Link Icon clock All icon sets... IcoFont Ionicons FontAwesome Brands…" at bounding box center [90, 131] width 124 height 193
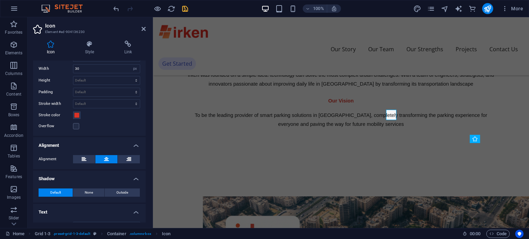
drag, startPoint x: 146, startPoint y: 172, endPoint x: 141, endPoint y: 142, distance: 30.7
click at [141, 142] on div "Icon Style Link Icon clock All icon sets... IcoFont Ionicons FontAwesome Brands…" at bounding box center [90, 131] width 124 height 193
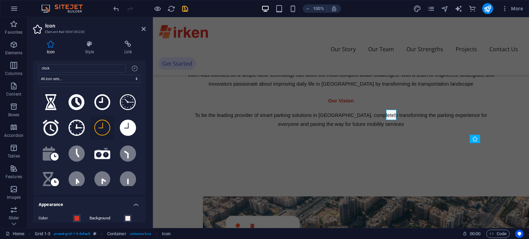
scroll to position [13, 0]
click at [92, 42] on icon at bounding box center [89, 44] width 36 height 7
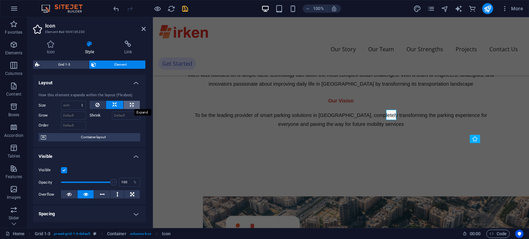
click at [132, 103] on icon at bounding box center [132, 105] width 4 height 8
type input "100"
select select "%"
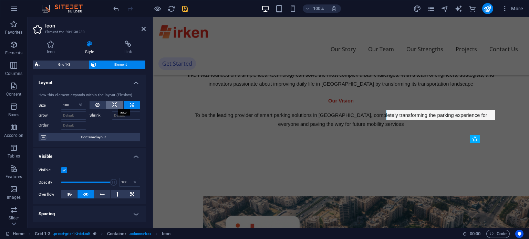
click at [116, 106] on icon at bounding box center [114, 105] width 5 height 8
select select "DISABLED_OPTION_VALUE"
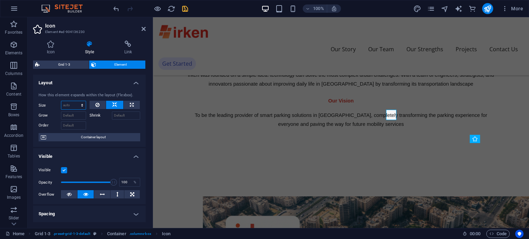
click at [74, 103] on select "Default auto px % 1/1 1/2 1/3 1/4 1/5 1/6 1/7 1/8 1/9 1/10" at bounding box center [73, 105] width 24 height 8
click at [85, 81] on h4 "Layout" at bounding box center [89, 81] width 113 height 12
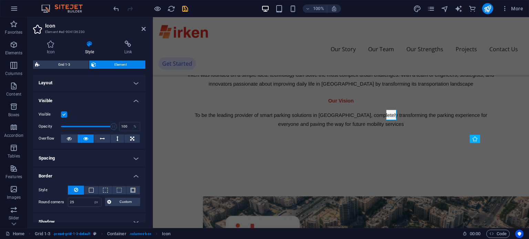
click at [85, 81] on h4 "Layout" at bounding box center [89, 83] width 113 height 17
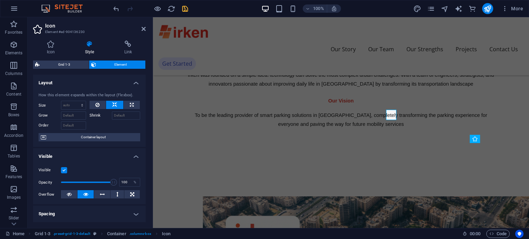
drag, startPoint x: 144, startPoint y: 90, endPoint x: 143, endPoint y: 104, distance: 13.8
click at [143, 104] on div "How this element expands within the layout (Flexbox). Size Default auto px % 1/…" at bounding box center [89, 117] width 113 height 60
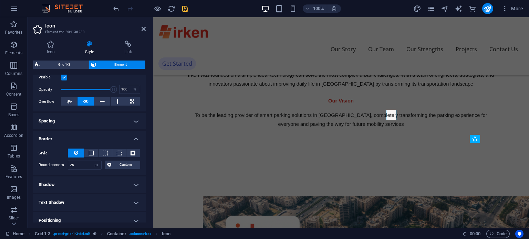
scroll to position [95, 0]
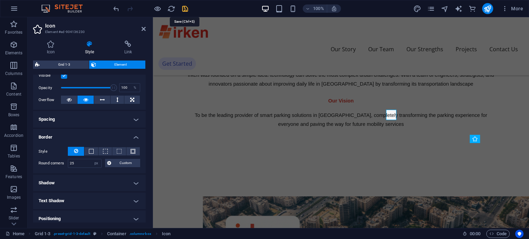
click at [184, 10] on icon "save" at bounding box center [185, 9] width 8 height 8
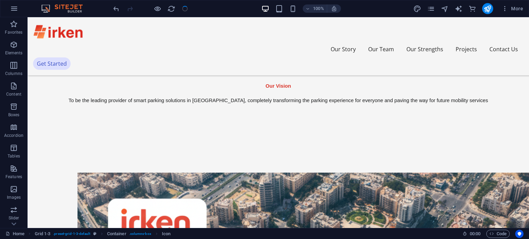
scroll to position [519, 0]
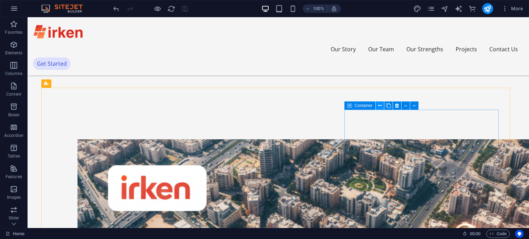
click at [379, 106] on icon at bounding box center [379, 105] width 4 height 7
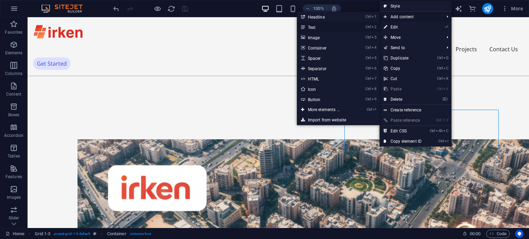
drag, startPoint x: 331, startPoint y: 24, endPoint x: 184, endPoint y: 22, distance: 147.3
click at [331, 24] on link "Ctrl 2 Text" at bounding box center [325, 27] width 57 height 10
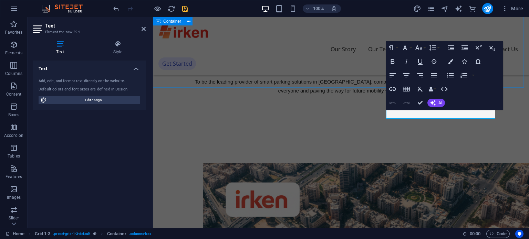
scroll to position [486, 0]
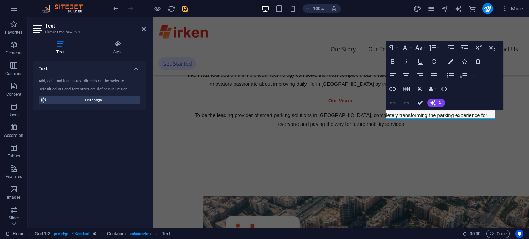
click at [212, 5] on div "100% More" at bounding box center [319, 8] width 414 height 11
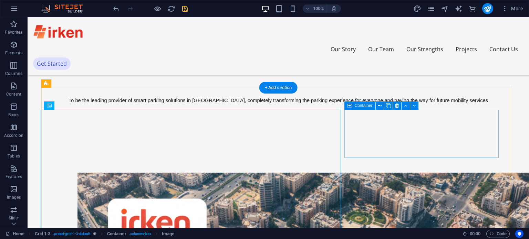
scroll to position [519, 0]
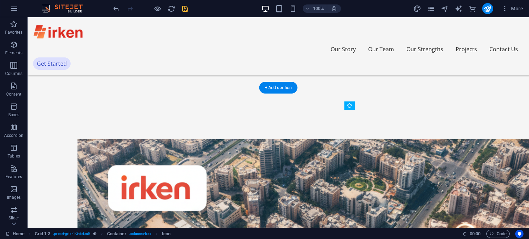
drag, startPoint x: 350, startPoint y: 125, endPoint x: 350, endPoint y: 129, distance: 4.5
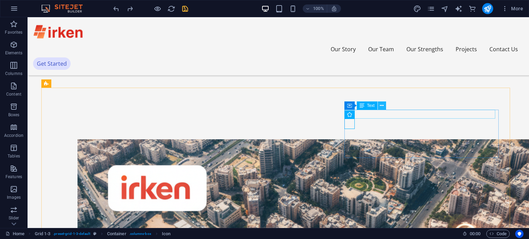
click at [380, 106] on icon at bounding box center [382, 105] width 4 height 7
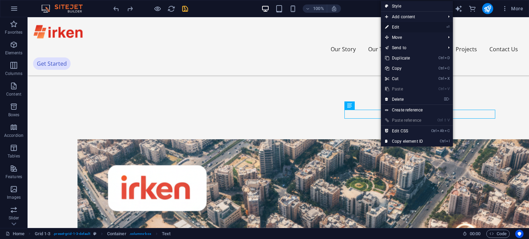
click at [402, 29] on link "⏎ Edit" at bounding box center [404, 27] width 46 height 10
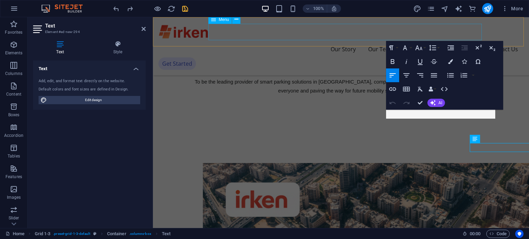
scroll to position [486, 0]
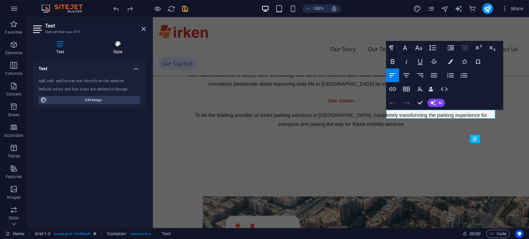
click at [113, 48] on h4 "Style" at bounding box center [118, 48] width 56 height 14
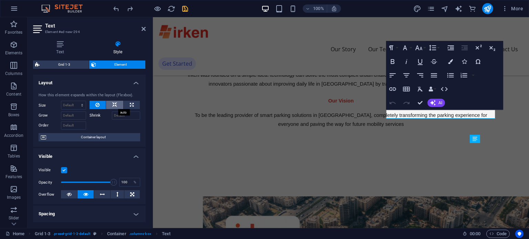
click at [113, 104] on icon at bounding box center [114, 105] width 5 height 8
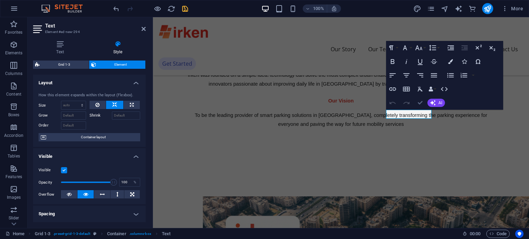
scroll to position [519, 0]
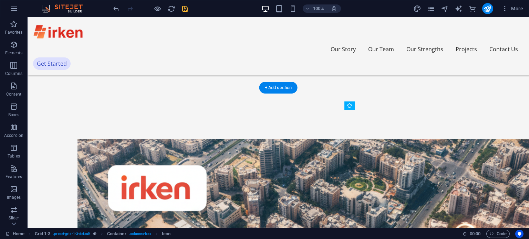
drag, startPoint x: 395, startPoint y: 116, endPoint x: 344, endPoint y: 116, distance: 51.6
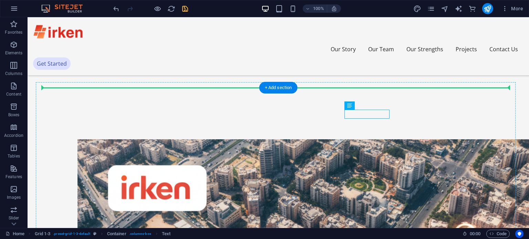
drag, startPoint x: 349, startPoint y: 114, endPoint x: 402, endPoint y: 116, distance: 53.4
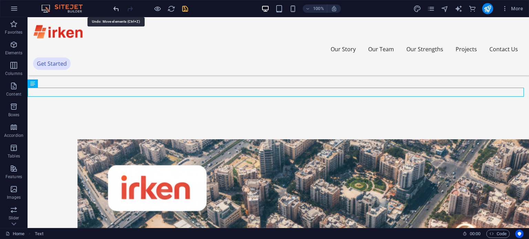
click at [116, 9] on icon "undo" at bounding box center [116, 9] width 8 height 8
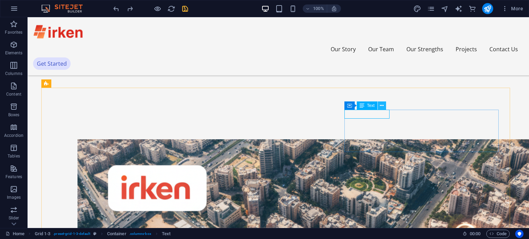
click at [381, 107] on icon at bounding box center [382, 105] width 4 height 7
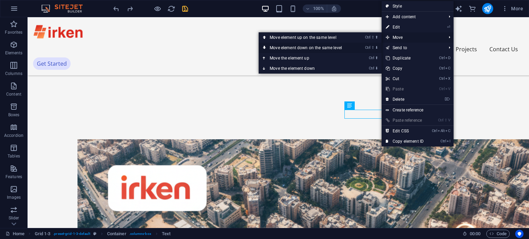
click at [323, 46] on link "Ctrl ⇧ ⬇ Move element down on the same level" at bounding box center [306, 48] width 97 height 10
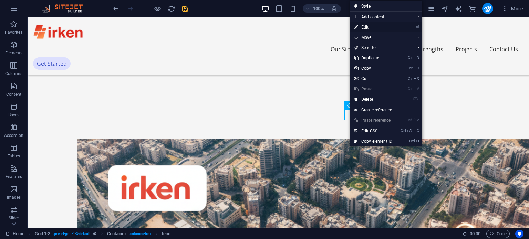
click at [369, 29] on link "⏎ Edit" at bounding box center [373, 27] width 46 height 10
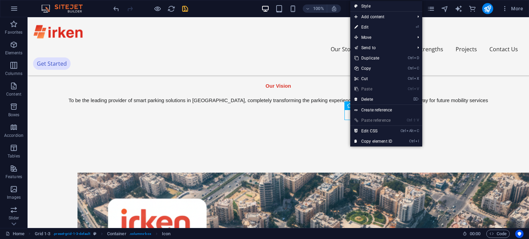
select select "px"
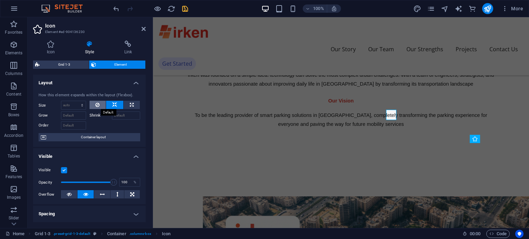
click at [98, 103] on icon at bounding box center [97, 105] width 4 height 8
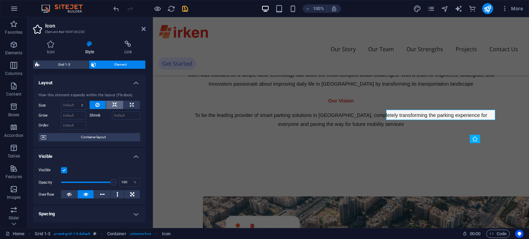
click at [110, 104] on button at bounding box center [114, 105] width 17 height 8
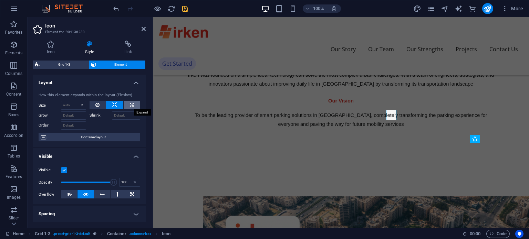
click at [130, 107] on icon at bounding box center [132, 105] width 4 height 8
type input "100"
select select "%"
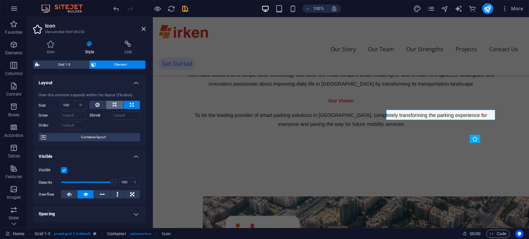
click at [114, 104] on icon at bounding box center [114, 105] width 5 height 8
select select "DISABLED_OPTION_VALUE"
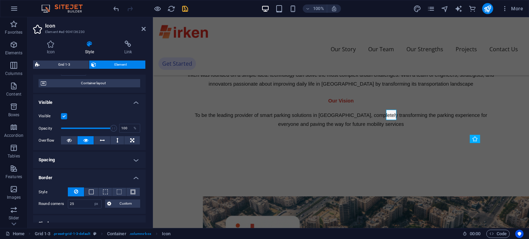
scroll to position [56, 0]
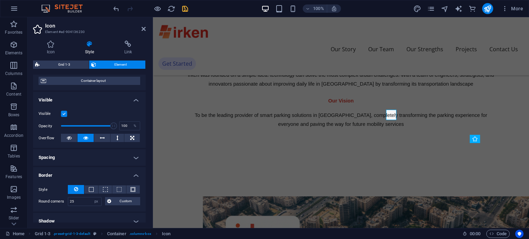
click at [142, 126] on div "Visible Opacity 100 % Overflow" at bounding box center [89, 126] width 113 height 44
drag, startPoint x: 143, startPoint y: 128, endPoint x: 143, endPoint y: 139, distance: 11.0
click at [143, 139] on div "Visible Opacity 100 % Overflow" at bounding box center [89, 126] width 113 height 44
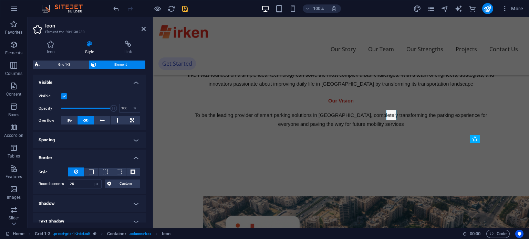
scroll to position [77, 0]
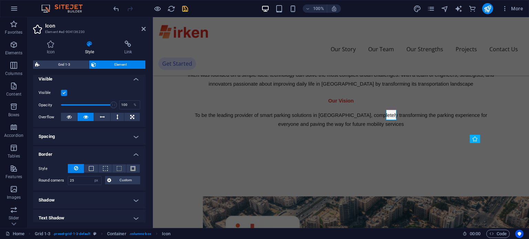
click at [129, 136] on h4 "Spacing" at bounding box center [89, 136] width 113 height 17
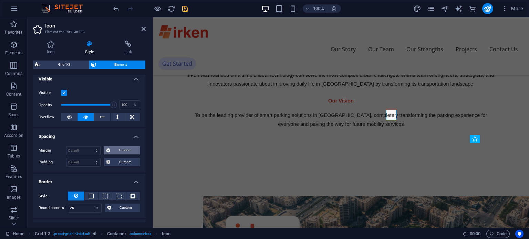
click at [114, 150] on span "Custom" at bounding box center [125, 150] width 26 height 8
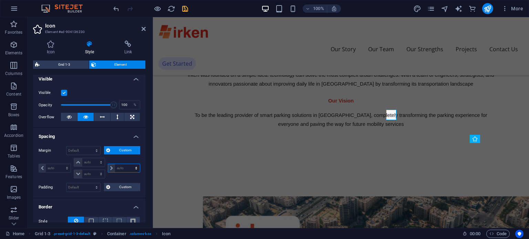
click at [122, 165] on select "auto px % rem vw vh" at bounding box center [124, 168] width 32 height 8
select select "px"
click at [129, 164] on select "auto px % rem vw vh" at bounding box center [124, 168] width 32 height 8
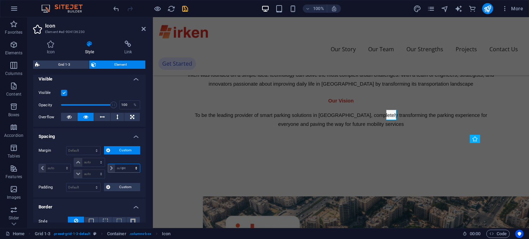
type input "0"
select select "px"
type input "0"
select select "px"
type input "0"
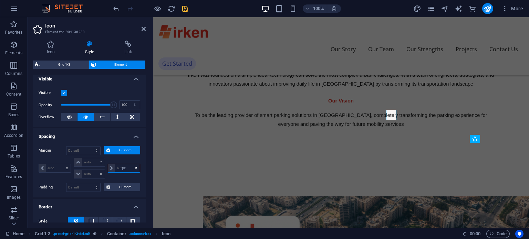
select select "px"
type input "0"
select select "px"
type input "10"
select select "DISABLED_OPTION_VALUE"
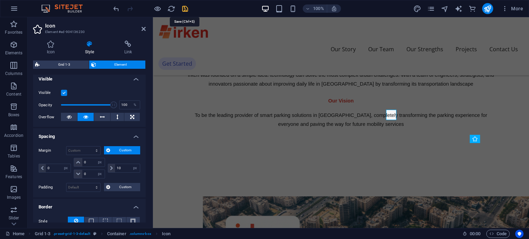
click at [184, 9] on icon "save" at bounding box center [185, 9] width 8 height 8
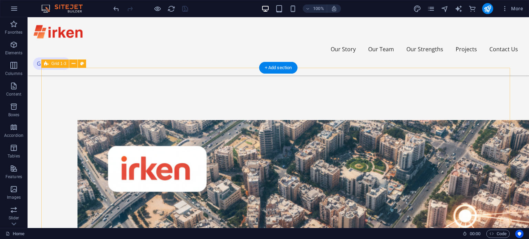
scroll to position [535, 0]
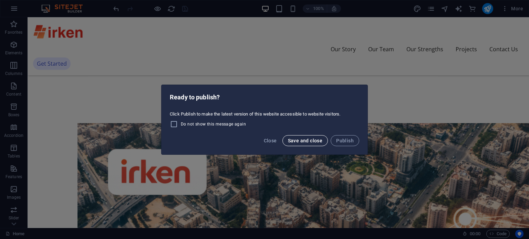
click at [314, 142] on span "Save and close" at bounding box center [305, 141] width 35 height 6
